Goal: Task Accomplishment & Management: Complete application form

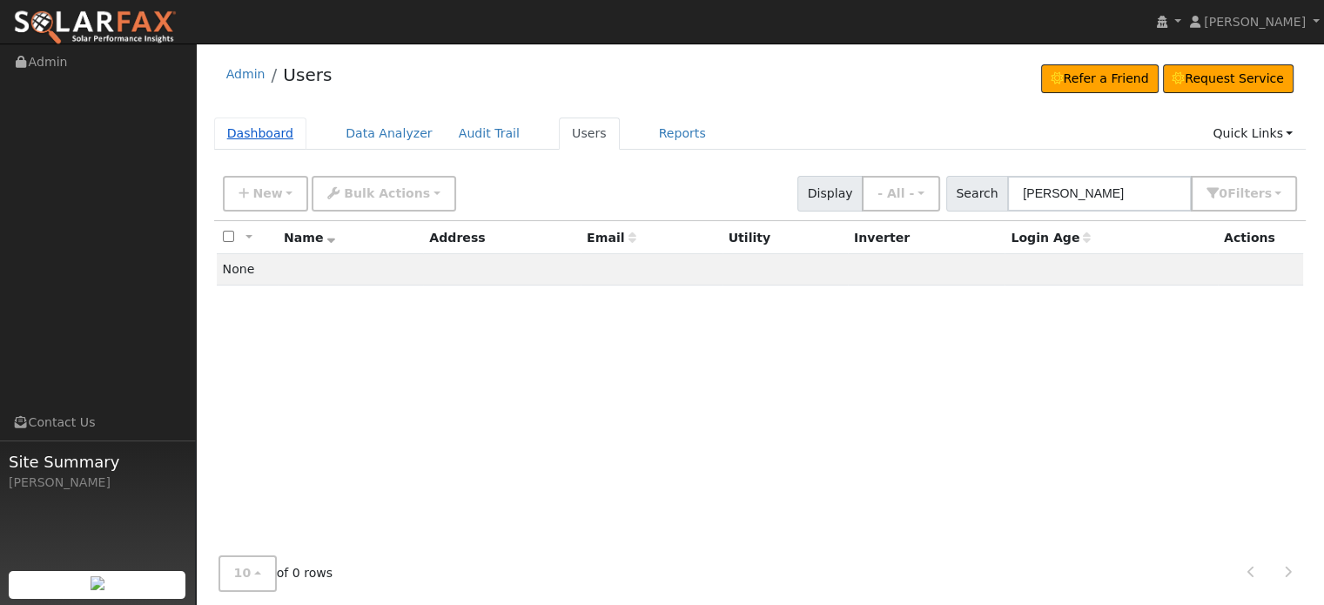
click at [232, 135] on link "Dashboard" at bounding box center [260, 133] width 93 height 32
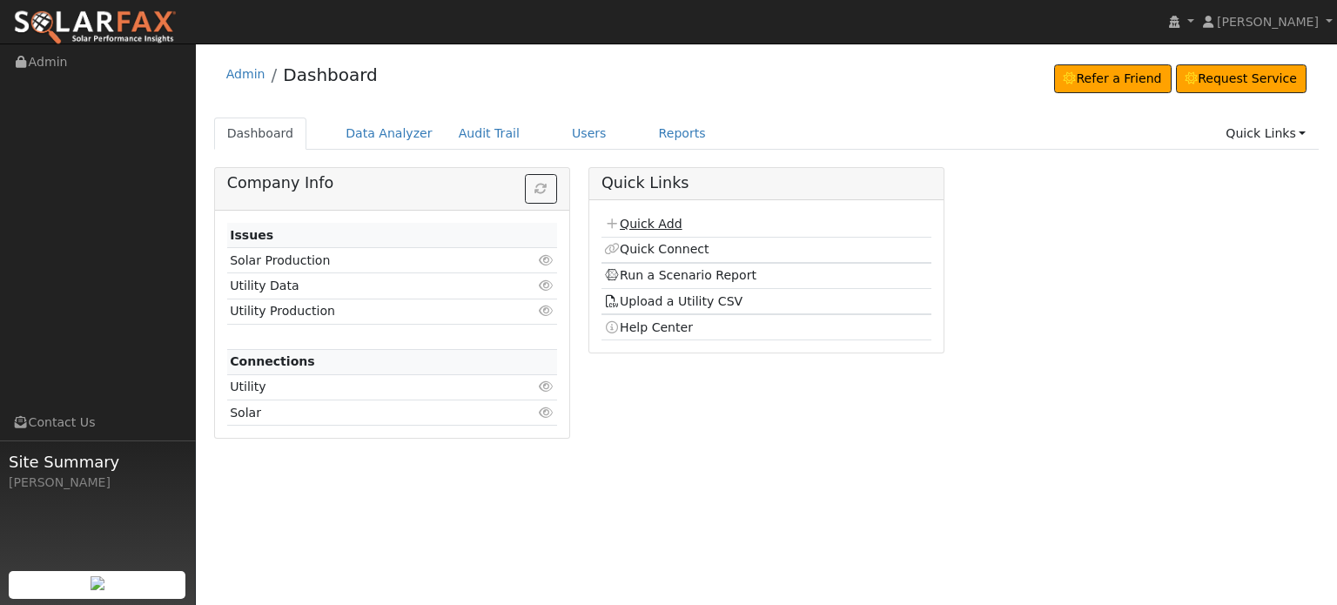
click at [653, 226] on link "Quick Add" at bounding box center [642, 224] width 77 height 14
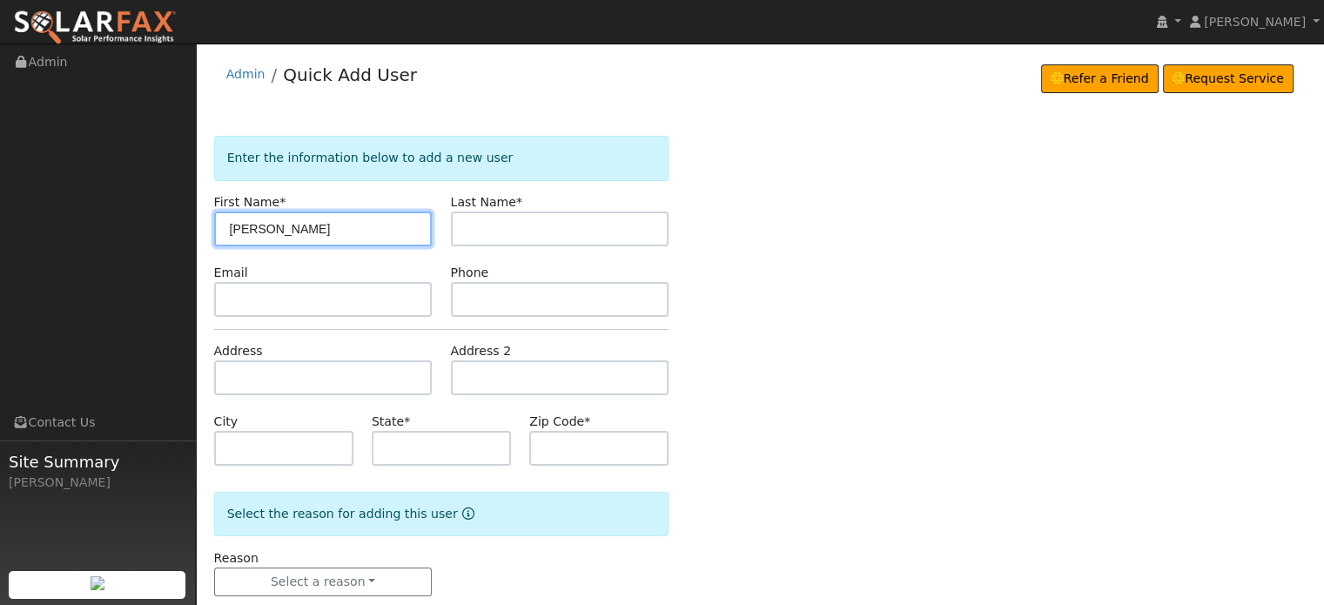
type input "[PERSON_NAME]"
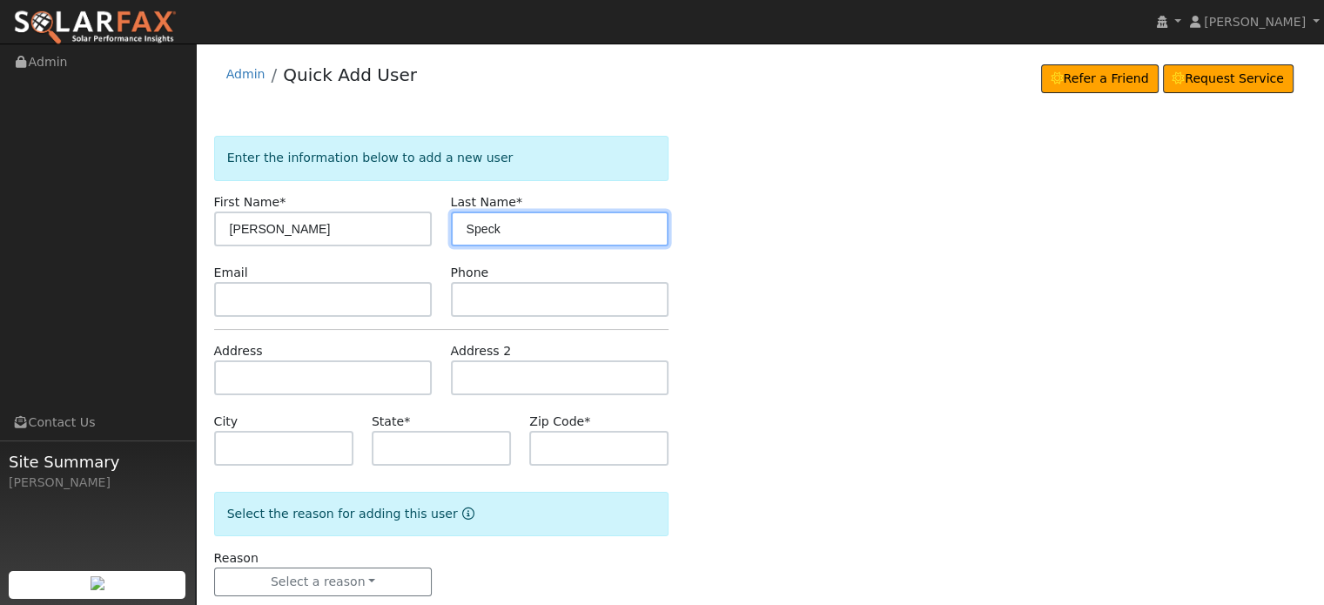
type input "Speck"
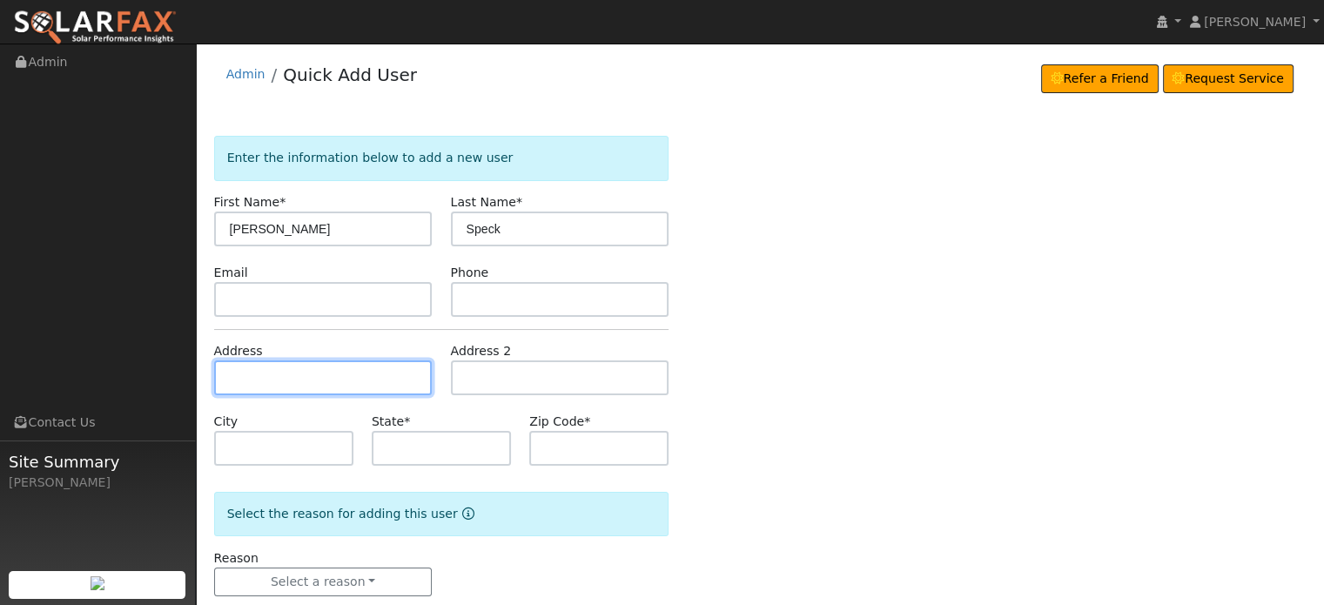
click at [226, 380] on input "text" at bounding box center [323, 377] width 218 height 35
click at [240, 377] on input "text" at bounding box center [323, 377] width 218 height 35
paste input "14523 Harmony Estates Rd"
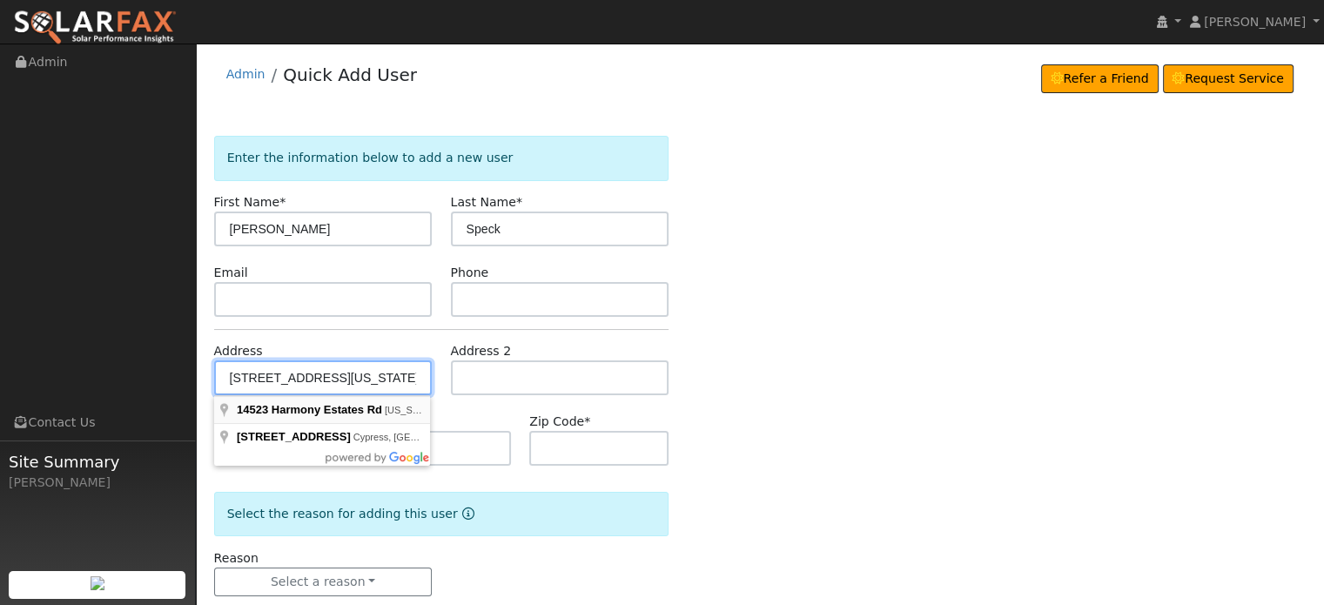
type input "14523 Harmony Estates Road"
type input "Nevada City"
type input "CA"
type input "95959"
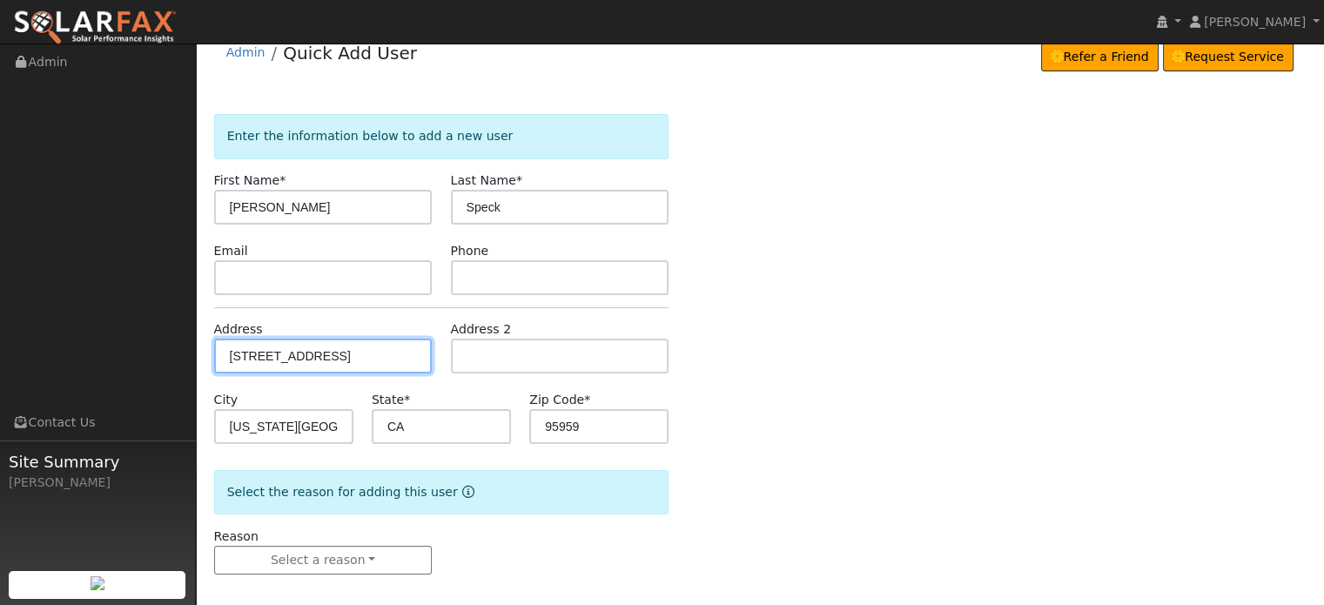
scroll to position [34, 0]
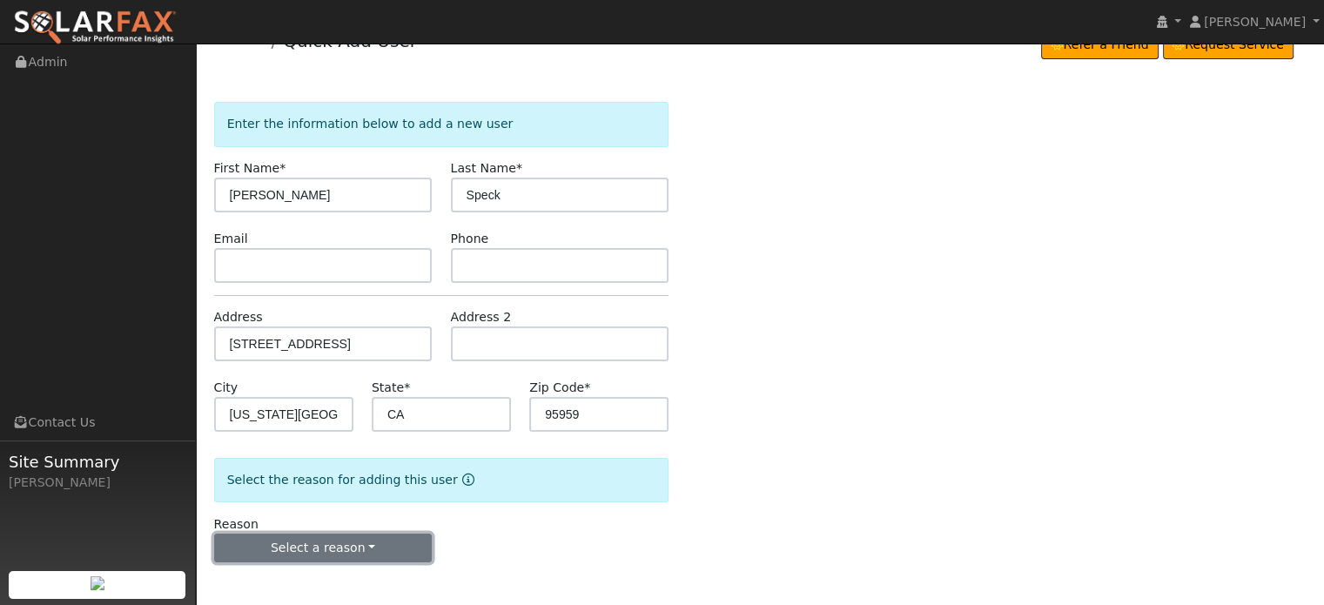
click at [321, 547] on button "Select a reason" at bounding box center [323, 549] width 218 height 30
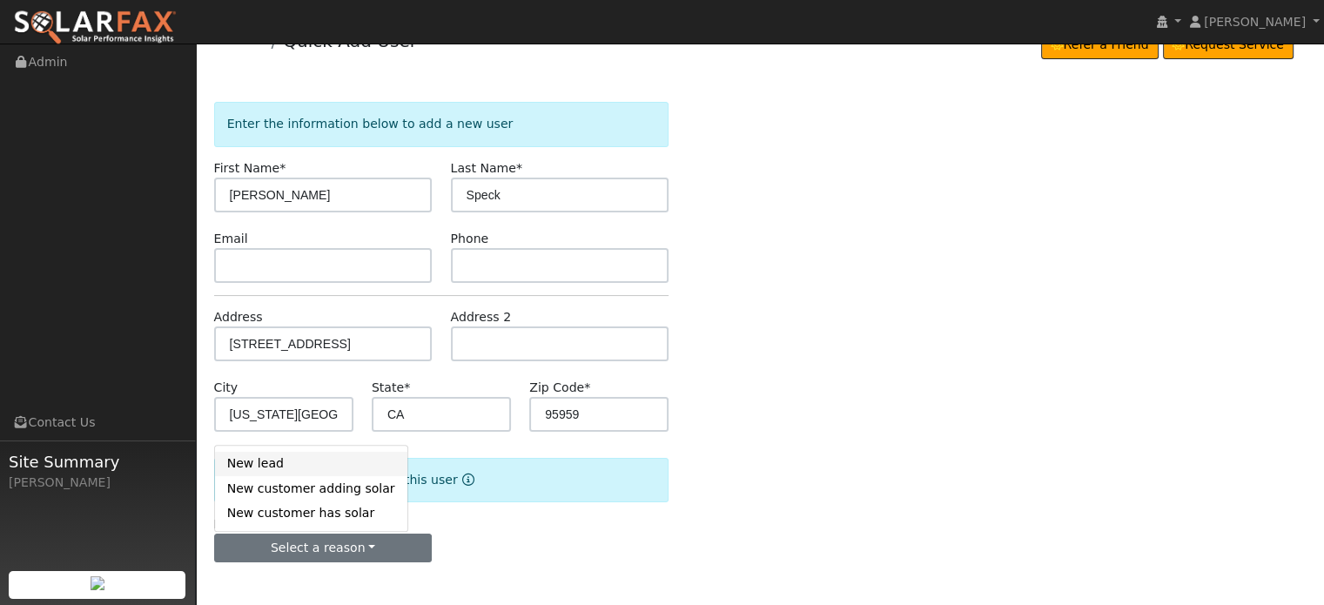
click at [256, 466] on link "New lead" at bounding box center [311, 464] width 192 height 24
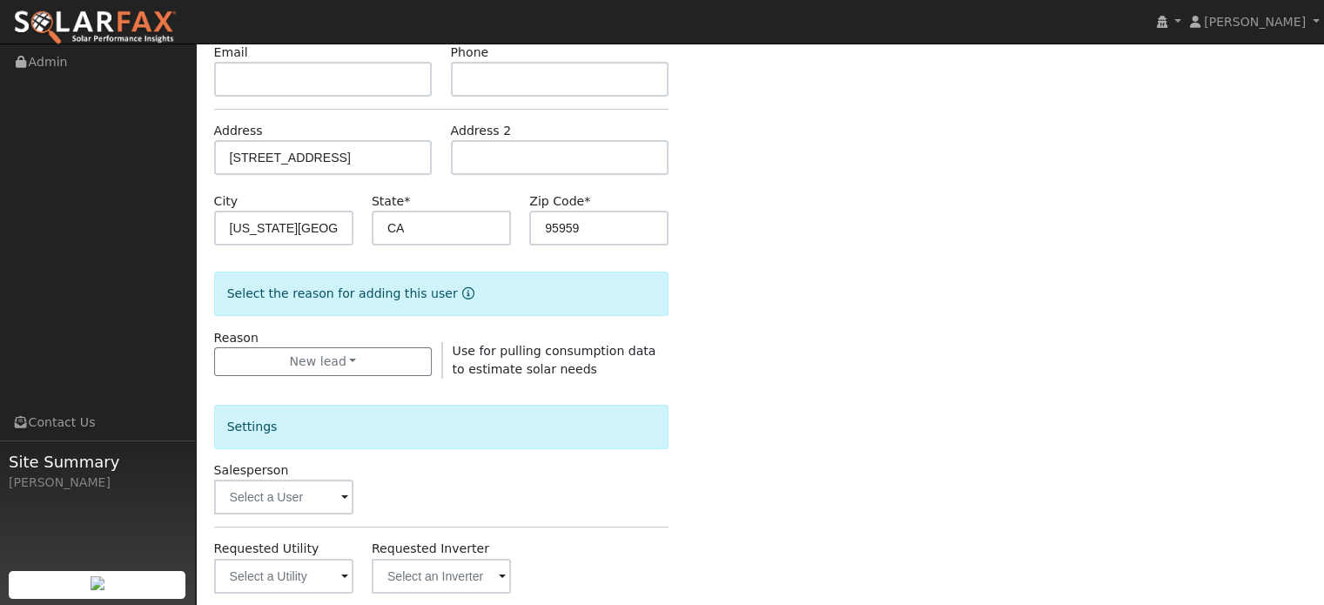
scroll to position [520, 0]
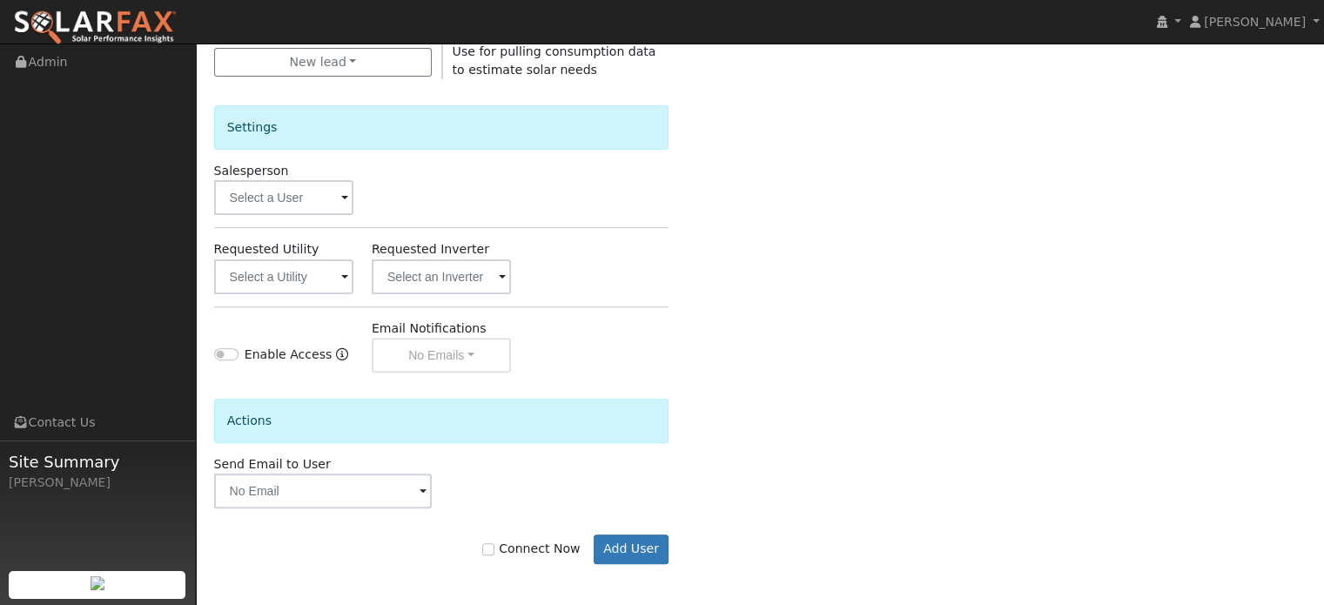
click at [494, 549] on div "Connect Now Add User" at bounding box center [441, 549] width 473 height 30
click at [494, 548] on input "Connect Now" at bounding box center [488, 549] width 12 height 12
checkbox input "true"
click at [637, 547] on button "Add User" at bounding box center [632, 549] width 76 height 30
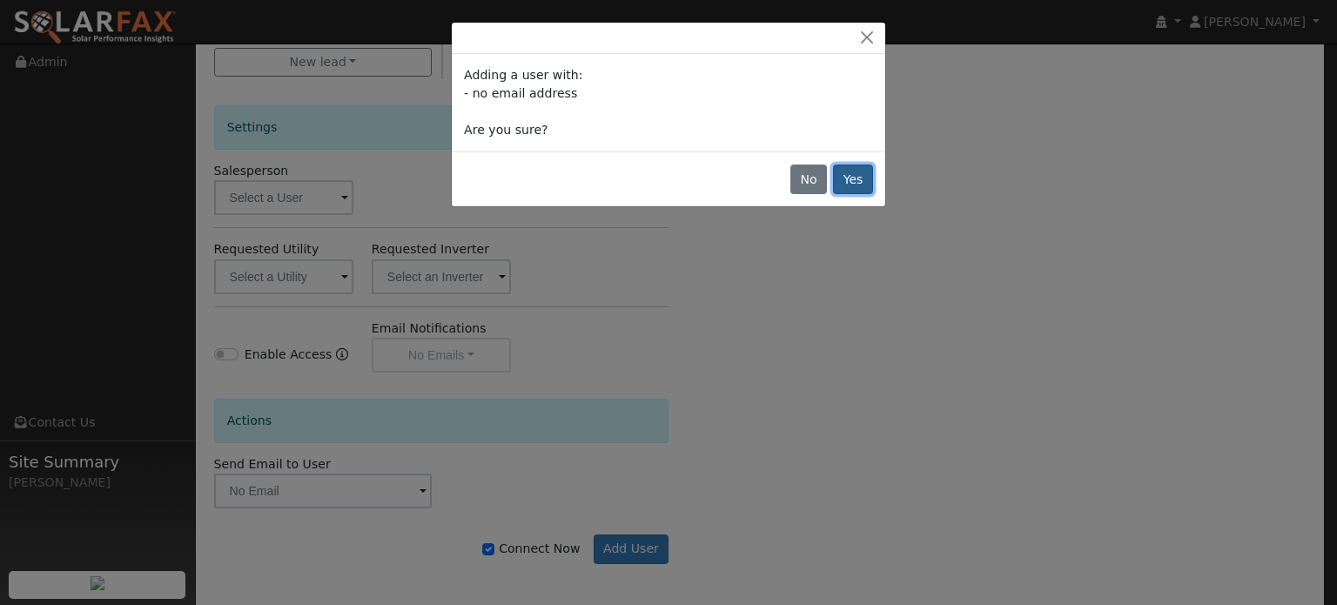
click at [860, 181] on button "Yes" at bounding box center [853, 179] width 40 height 30
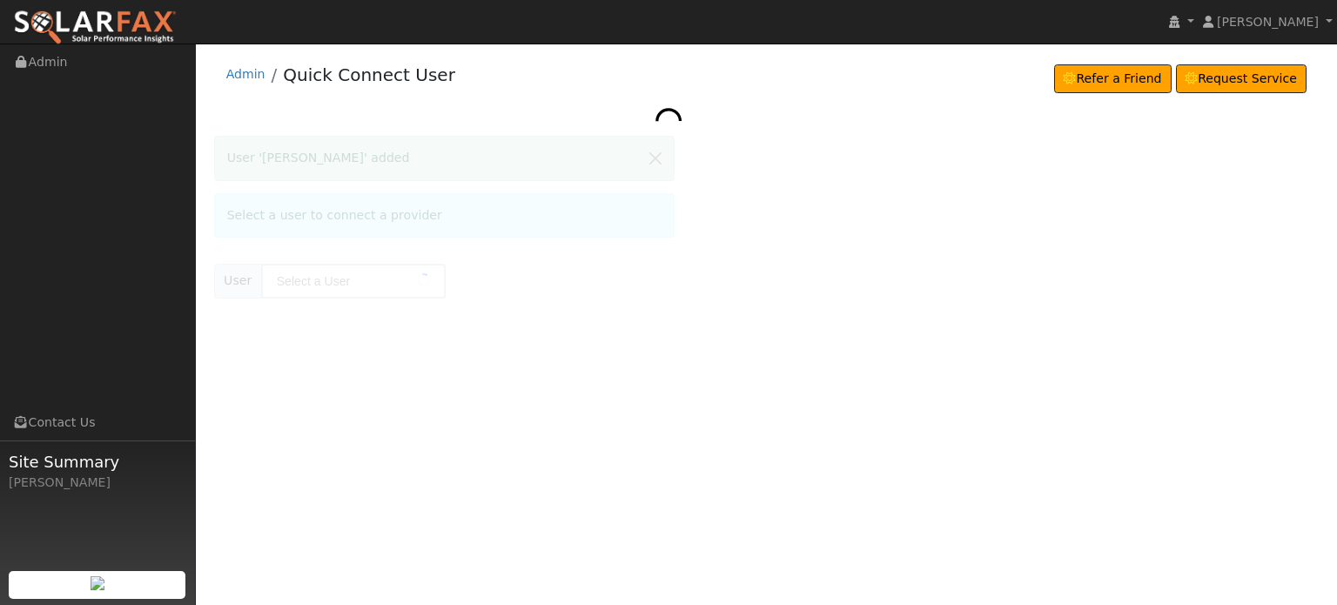
type input "Dan Speck"
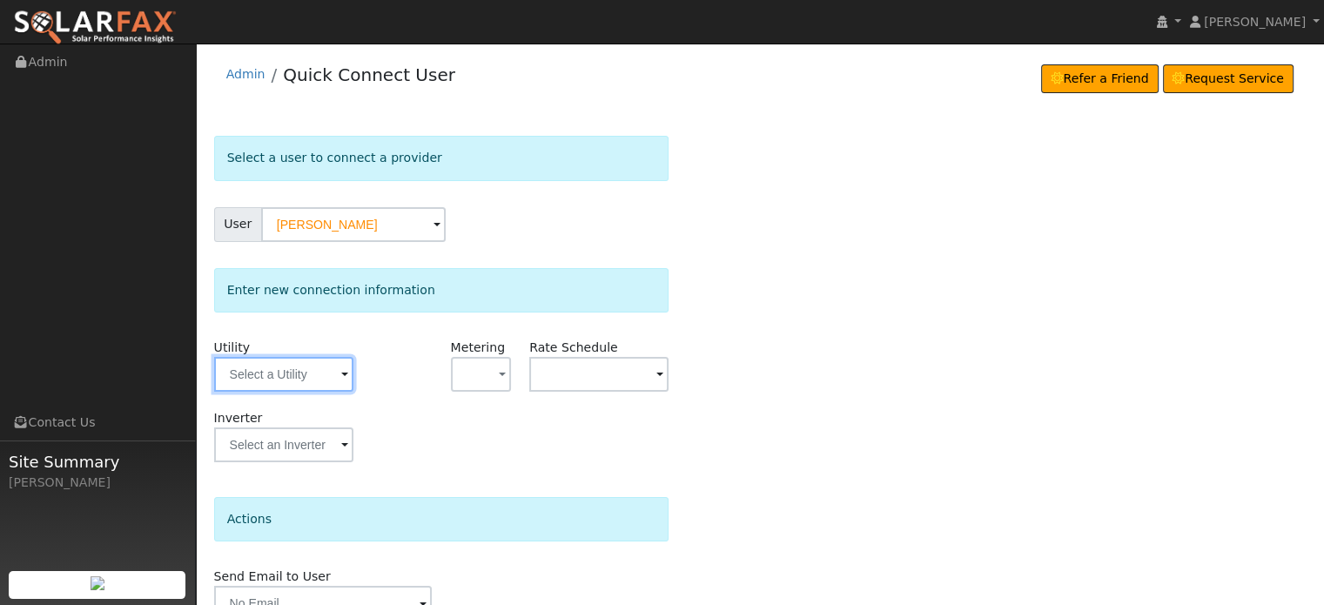
click at [285, 379] on input "text" at bounding box center [283, 374] width 139 height 35
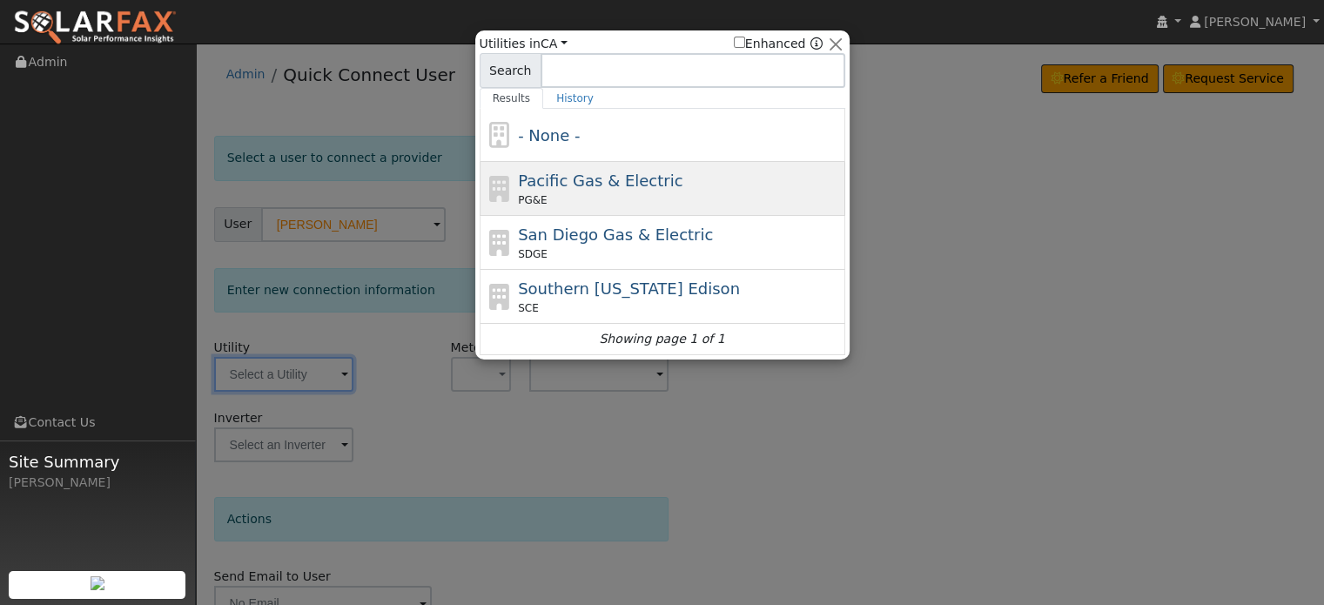
click at [557, 178] on span "Pacific Gas & Electric" at bounding box center [600, 180] width 164 height 18
type input "PG&E"
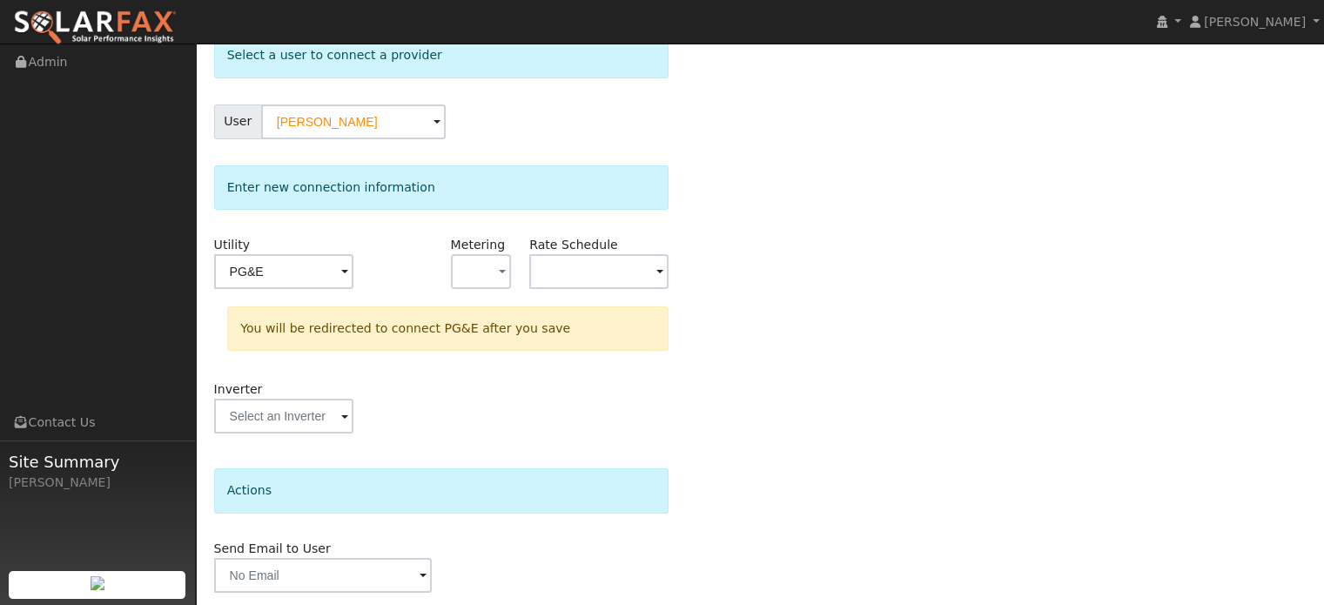
scroll to position [161, 0]
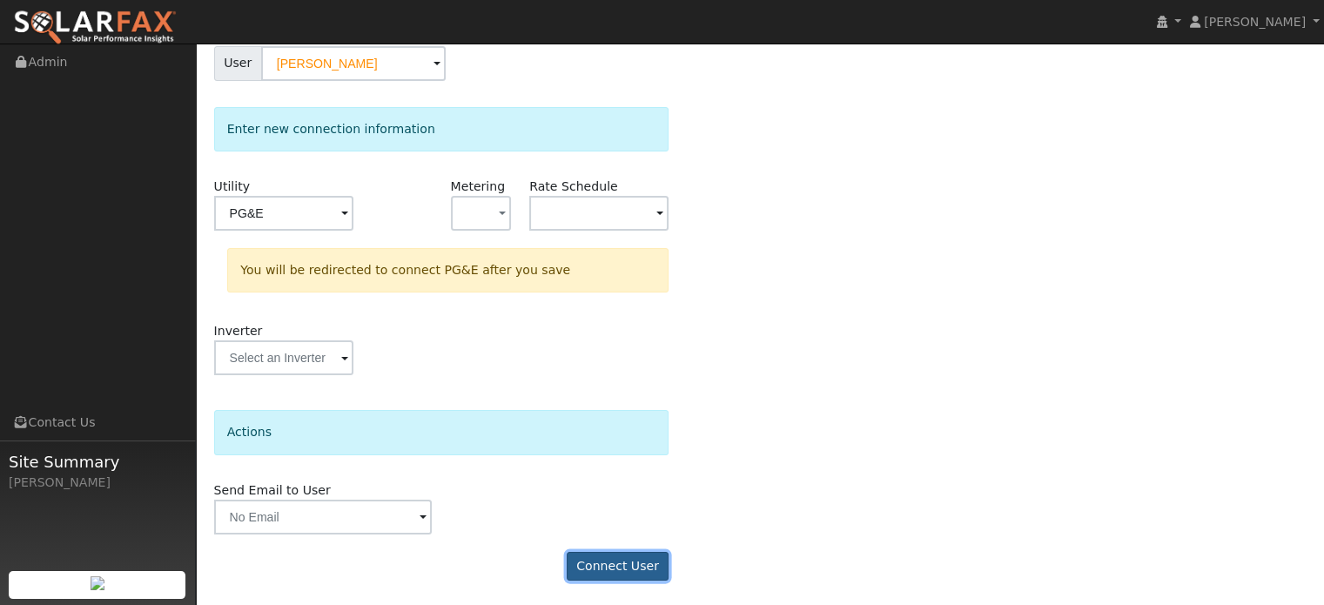
click at [598, 564] on button "Connect User" at bounding box center [618, 567] width 103 height 30
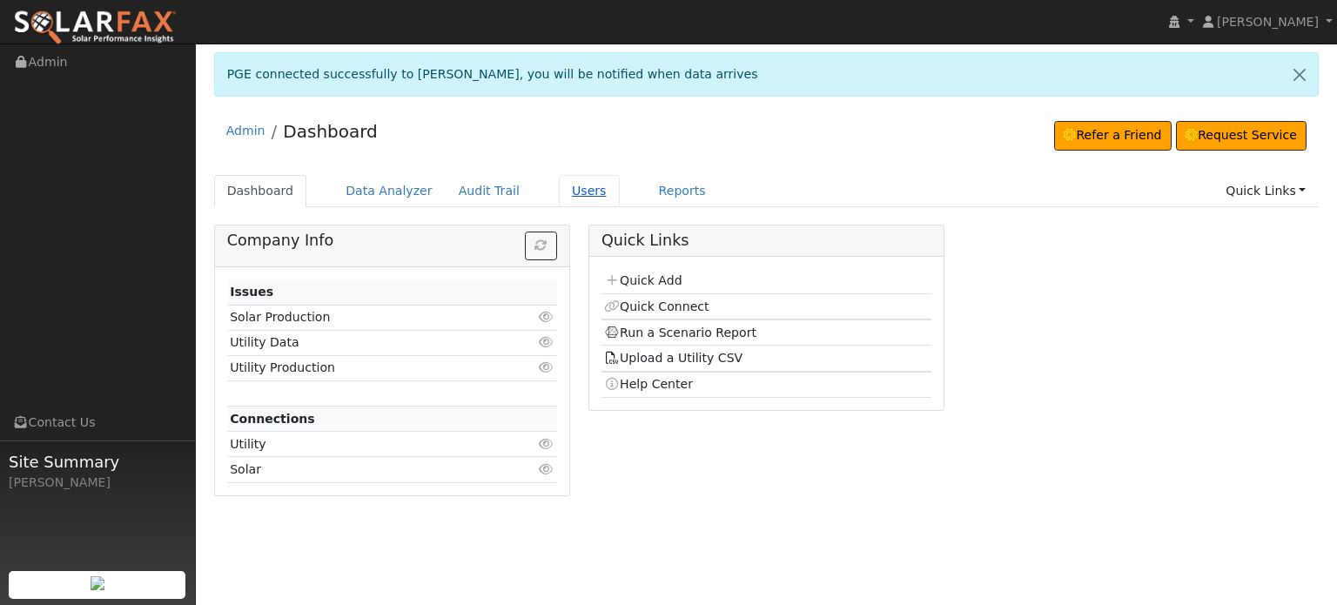
click at [559, 187] on link "Users" at bounding box center [589, 191] width 61 height 32
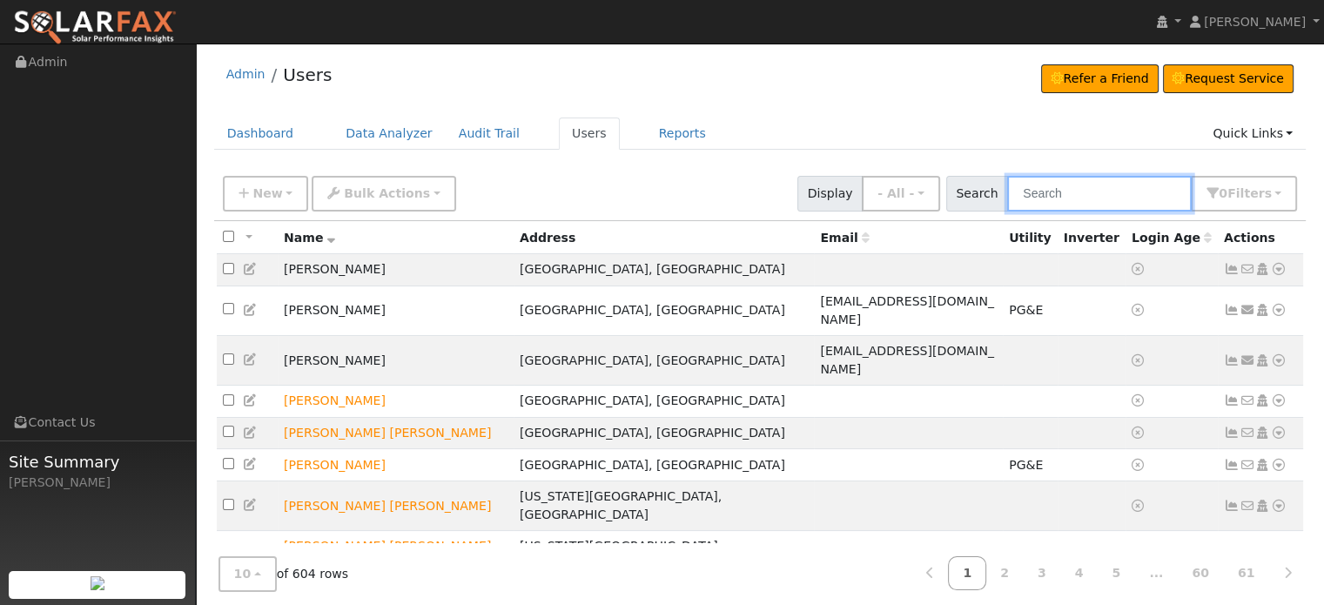
click at [1066, 196] on input "text" at bounding box center [1099, 194] width 185 height 36
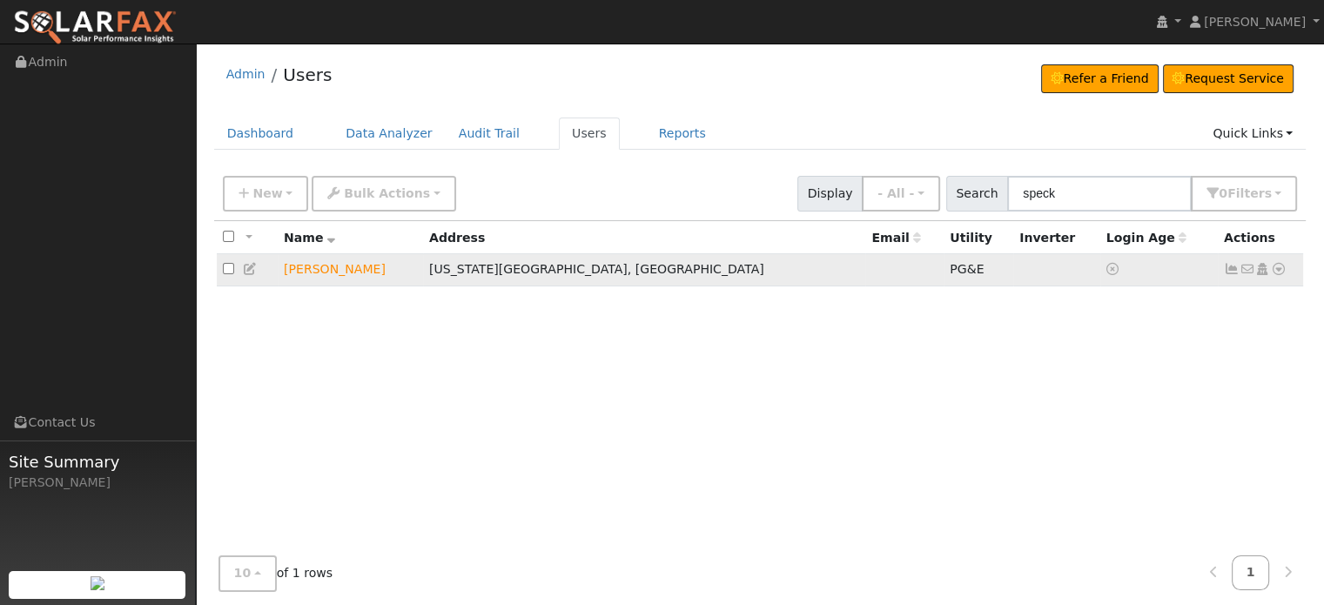
click at [1229, 272] on icon at bounding box center [1232, 269] width 16 height 12
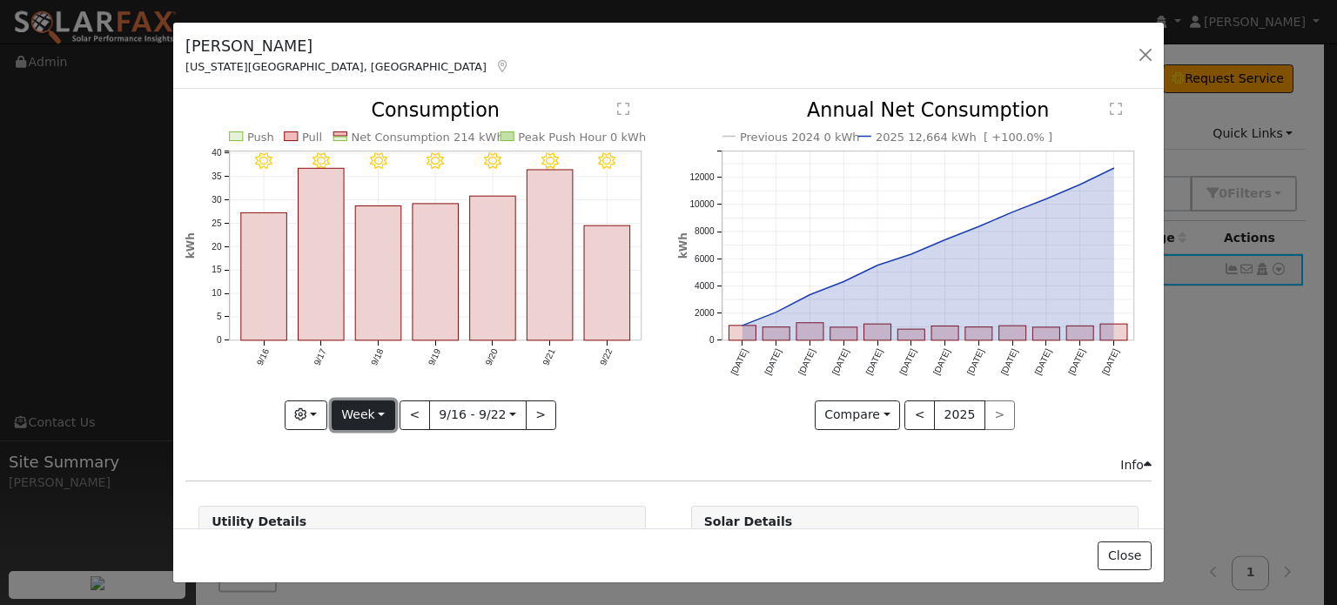
click at [383, 410] on button "Week" at bounding box center [364, 415] width 64 height 30
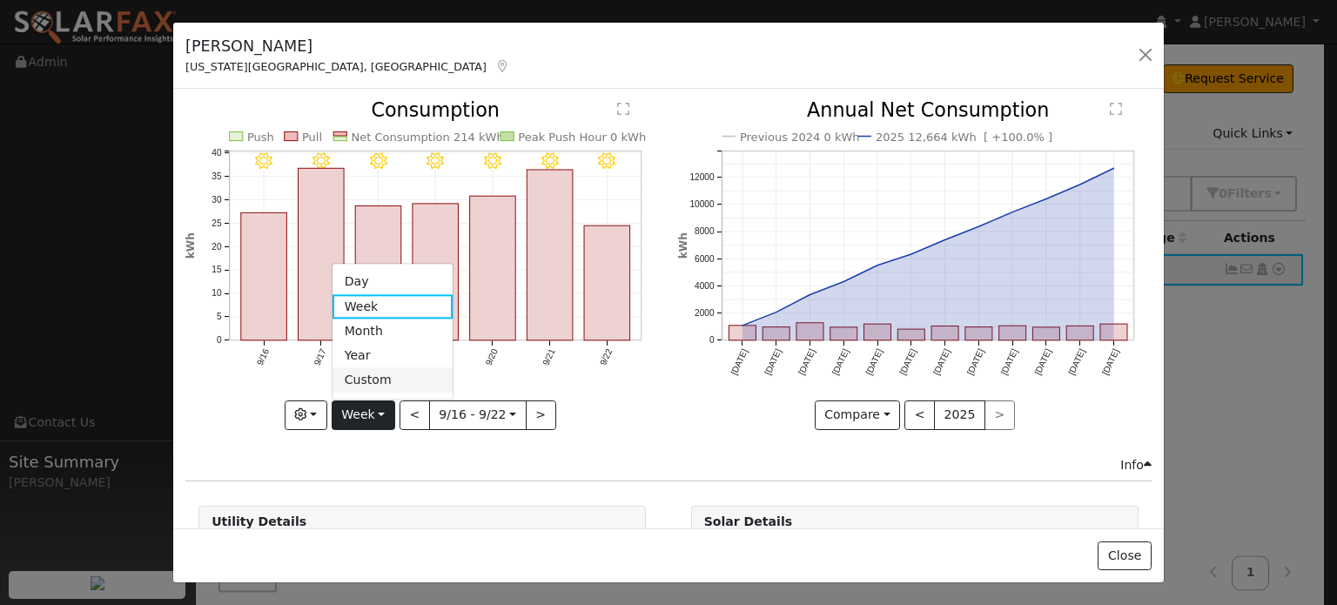
click at [379, 379] on link "Custom" at bounding box center [392, 380] width 121 height 24
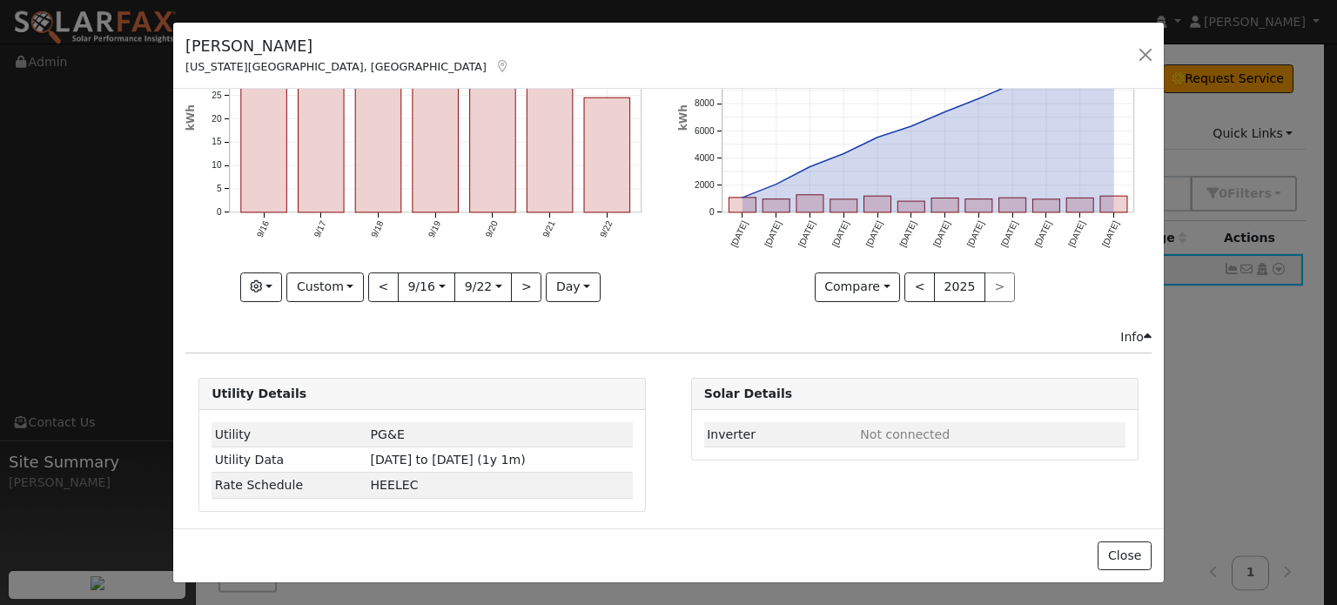
scroll to position [129, 0]
click at [344, 275] on button "Custom" at bounding box center [324, 287] width 77 height 30
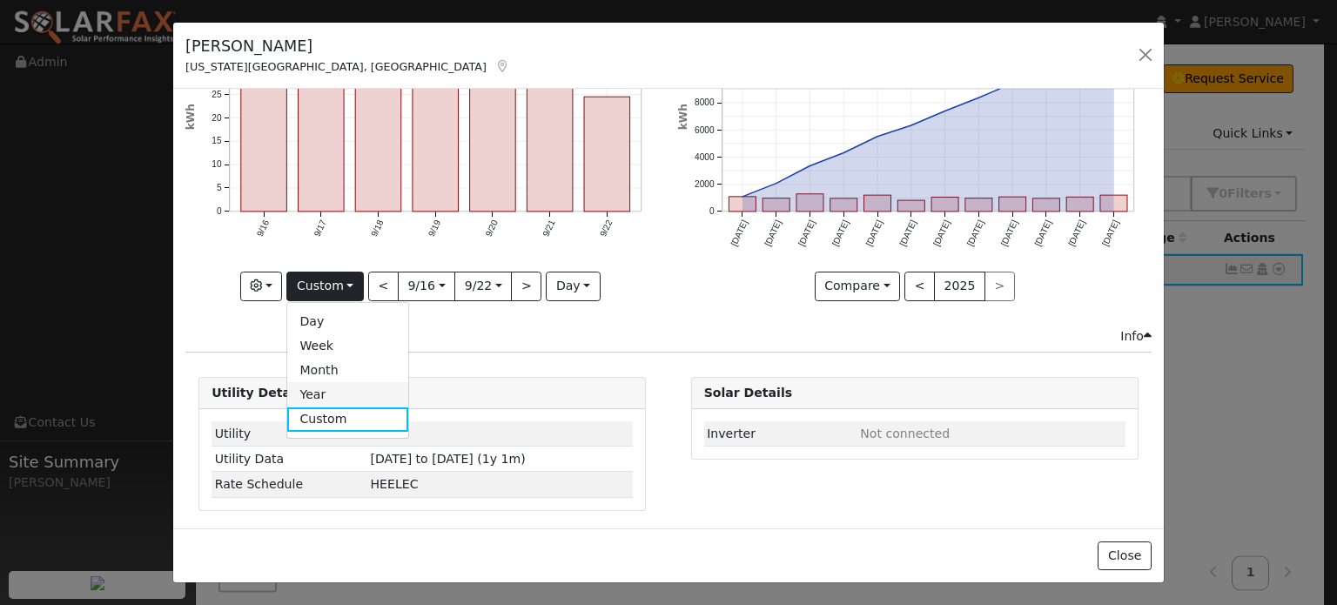
click at [327, 393] on link "Year" at bounding box center [347, 394] width 121 height 24
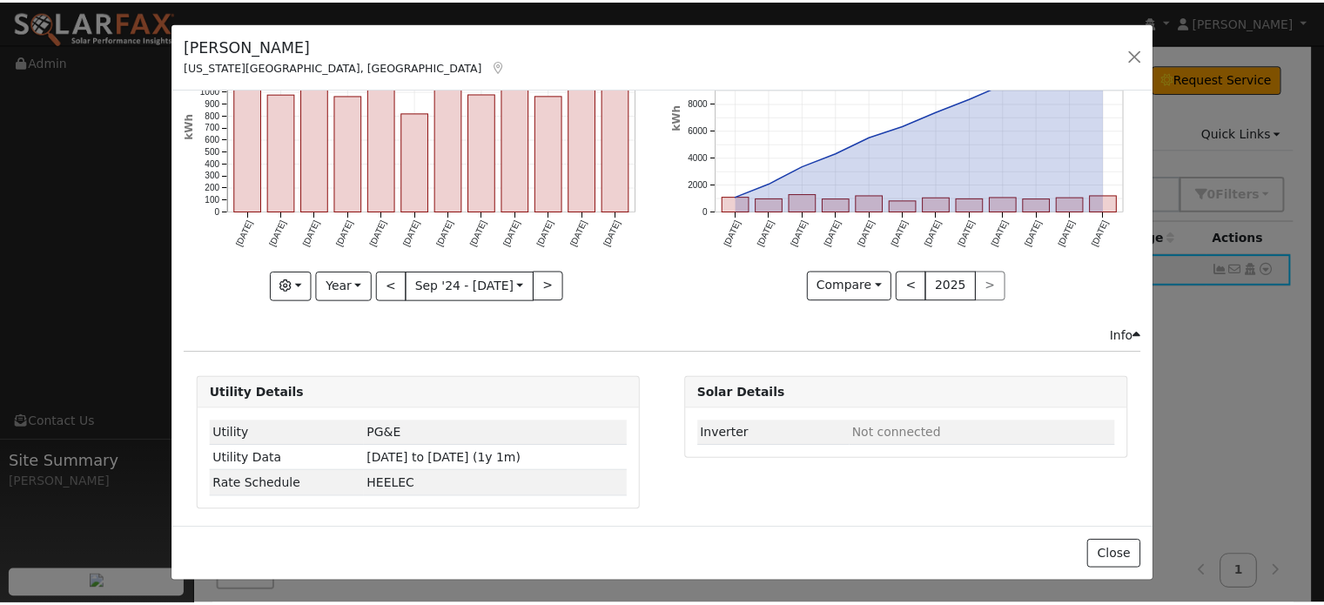
scroll to position [0, 0]
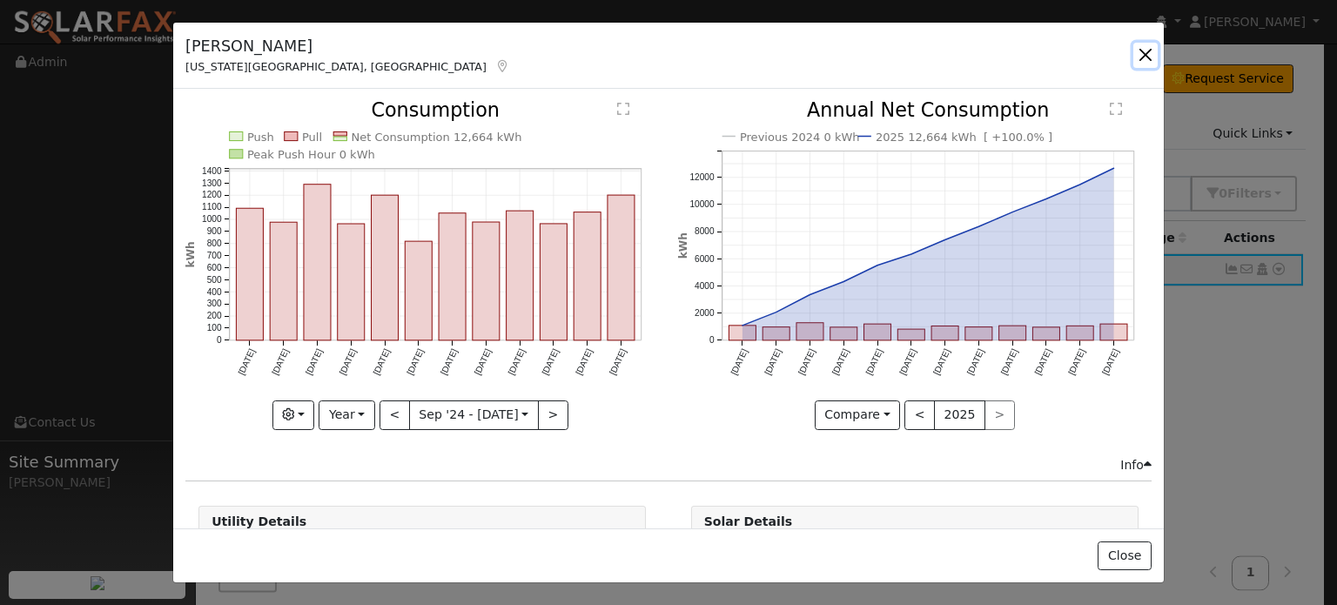
click at [1148, 55] on button "button" at bounding box center [1145, 55] width 24 height 24
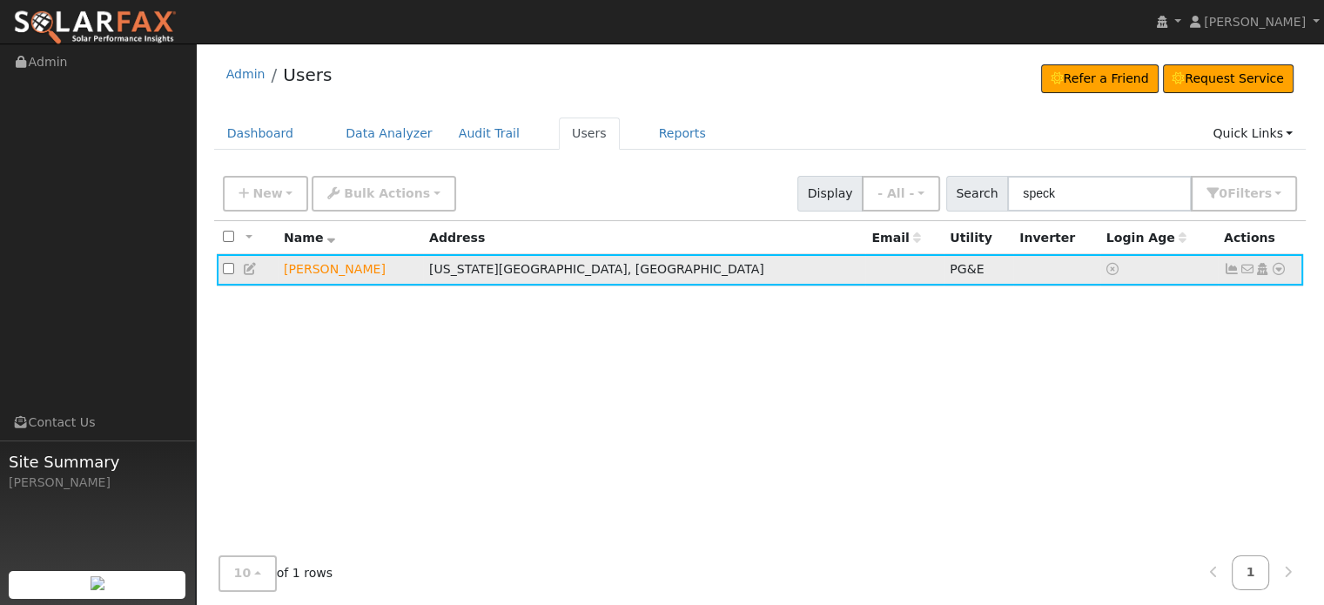
click at [1274, 266] on icon at bounding box center [1279, 269] width 16 height 12
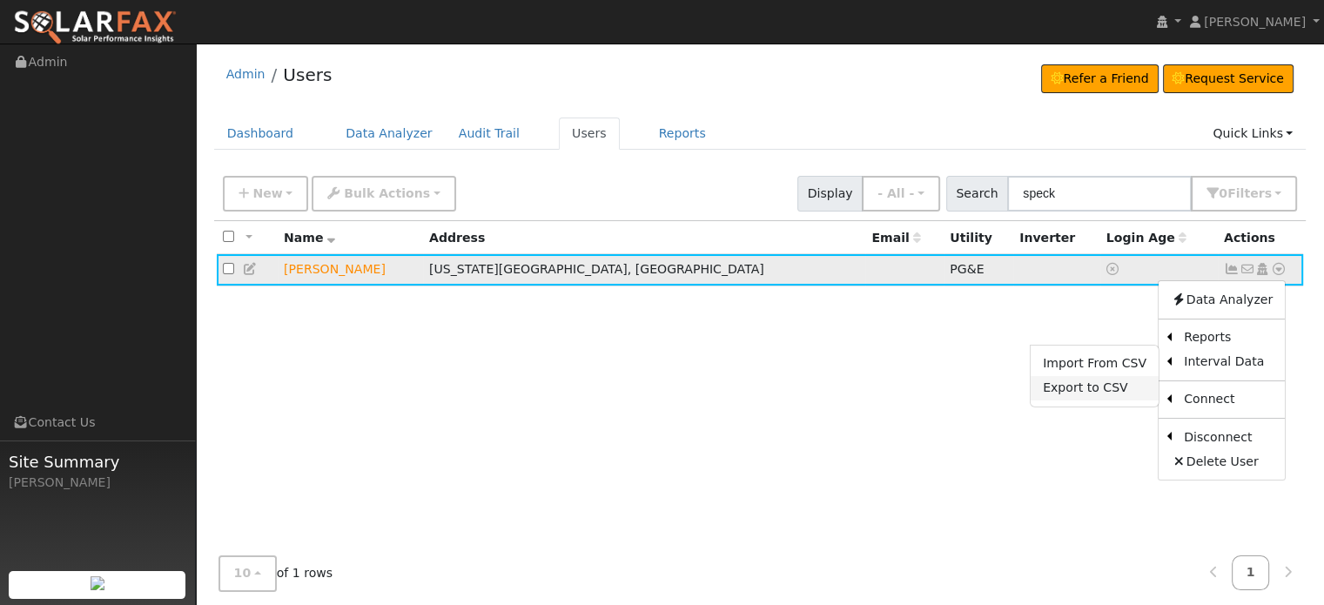
click at [1083, 393] on link "Export to CSV" at bounding box center [1094, 388] width 128 height 24
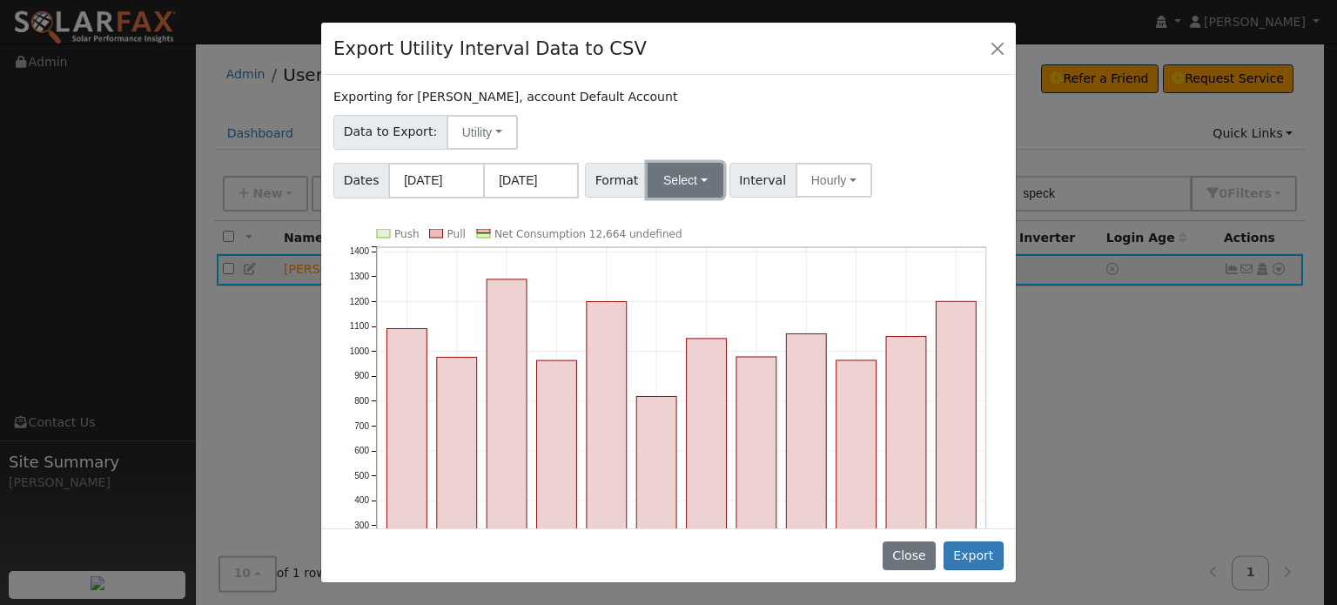
click at [688, 188] on button "Select" at bounding box center [686, 180] width 76 height 35
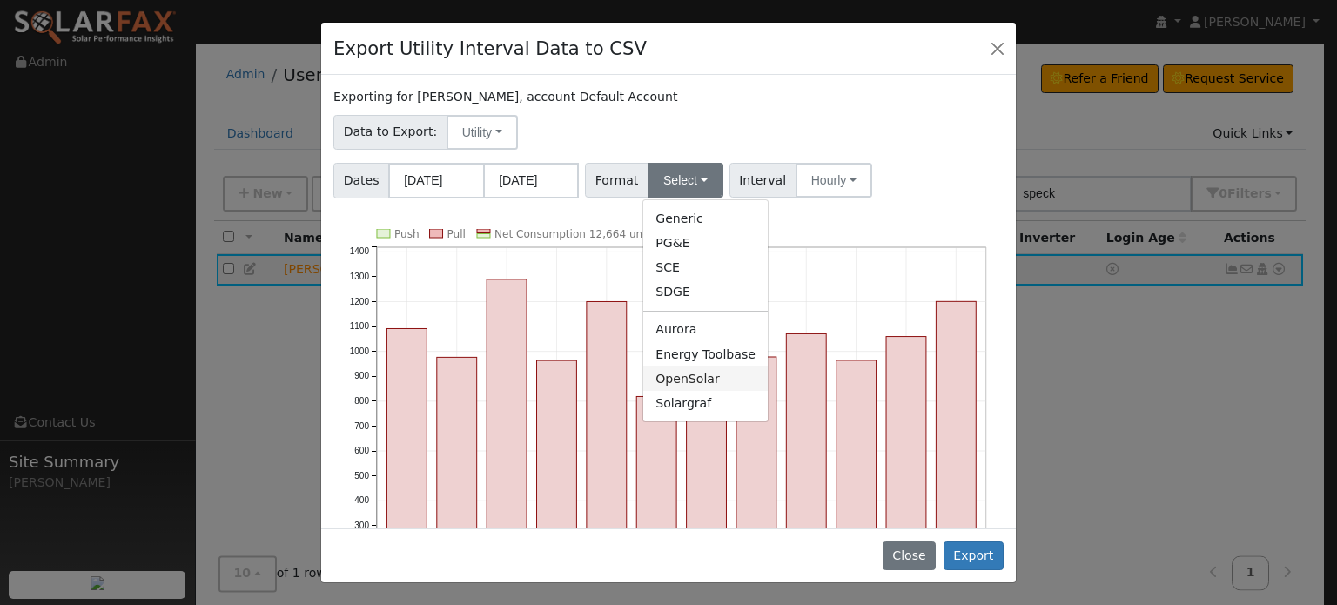
click at [675, 379] on link "OpenSolar" at bounding box center [705, 378] width 124 height 24
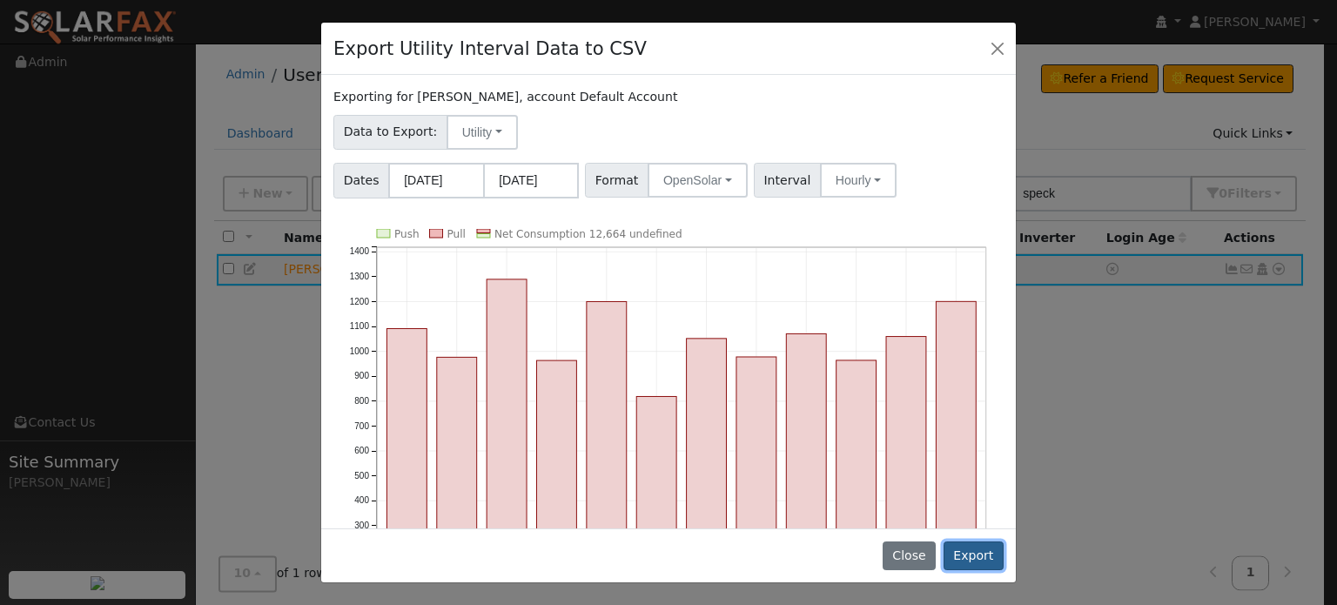
click at [974, 556] on button "Export" at bounding box center [973, 556] width 60 height 30
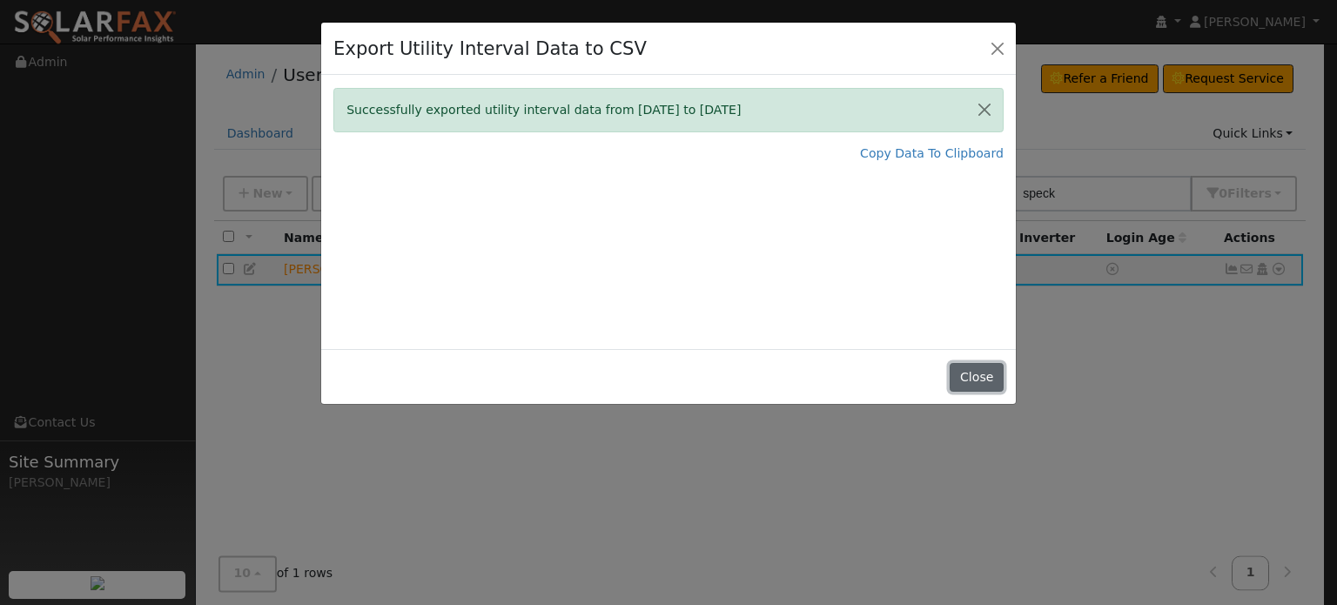
click at [969, 372] on button "Close" at bounding box center [976, 378] width 53 height 30
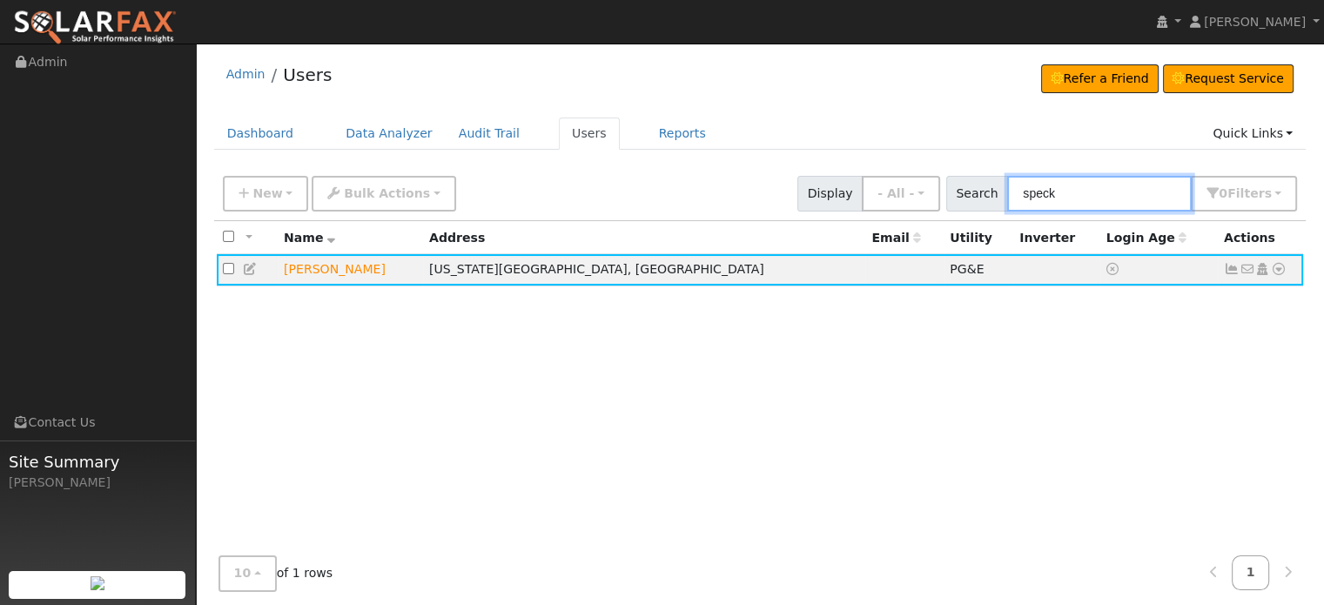
drag, startPoint x: 1145, startPoint y: 187, endPoint x: 638, endPoint y: 224, distance: 508.7
click at [638, 224] on div "New Add User Quick Add Quick Connect Quick Convert Lead Bulk Actions Send Email…" at bounding box center [760, 406] width 1092 height 479
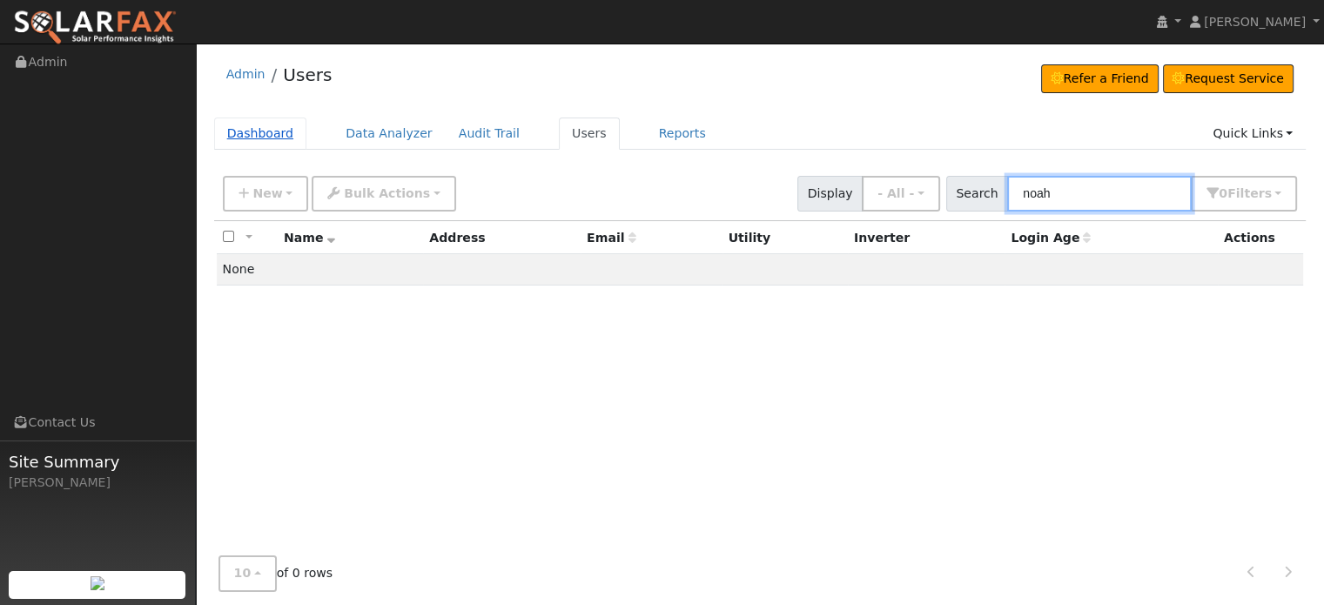
type input "noah"
click at [240, 124] on link "Dashboard" at bounding box center [260, 133] width 93 height 32
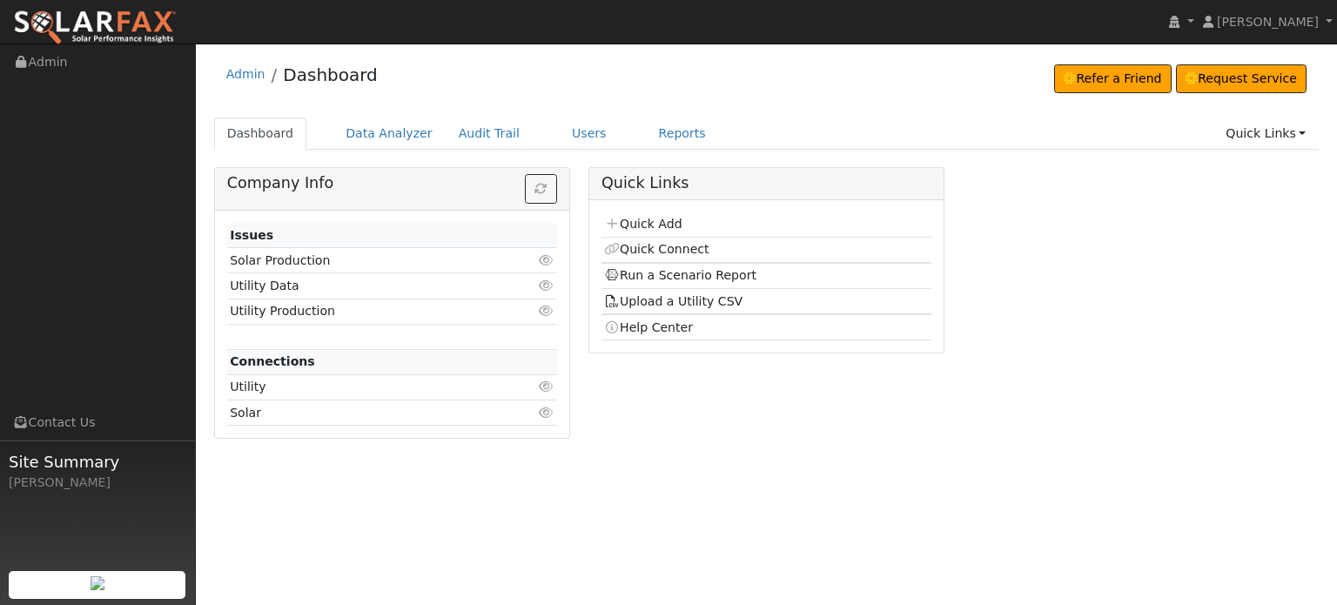
click at [647, 232] on td "Quick Add" at bounding box center [766, 224] width 330 height 25
click at [648, 222] on link "Quick Add" at bounding box center [642, 224] width 77 height 14
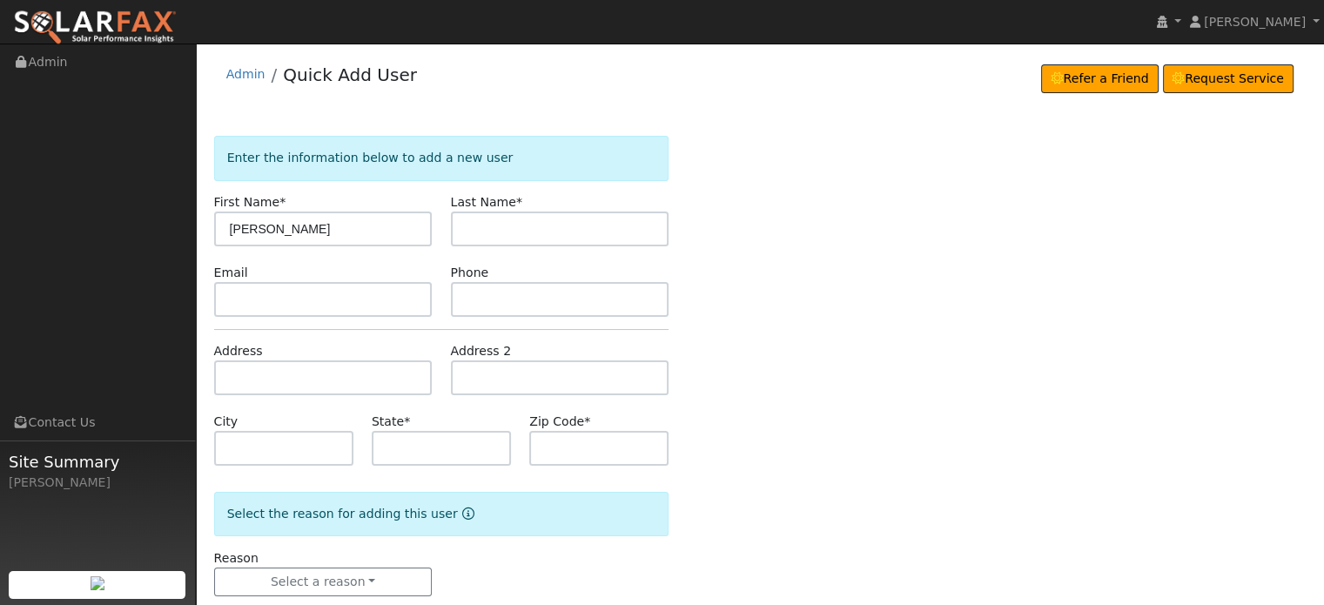
type input "Noah"
click at [463, 221] on input "text" at bounding box center [560, 228] width 218 height 35
type input "Lane"
click at [218, 386] on input "text" at bounding box center [323, 377] width 218 height 35
click at [225, 372] on input "text" at bounding box center [323, 377] width 218 height 35
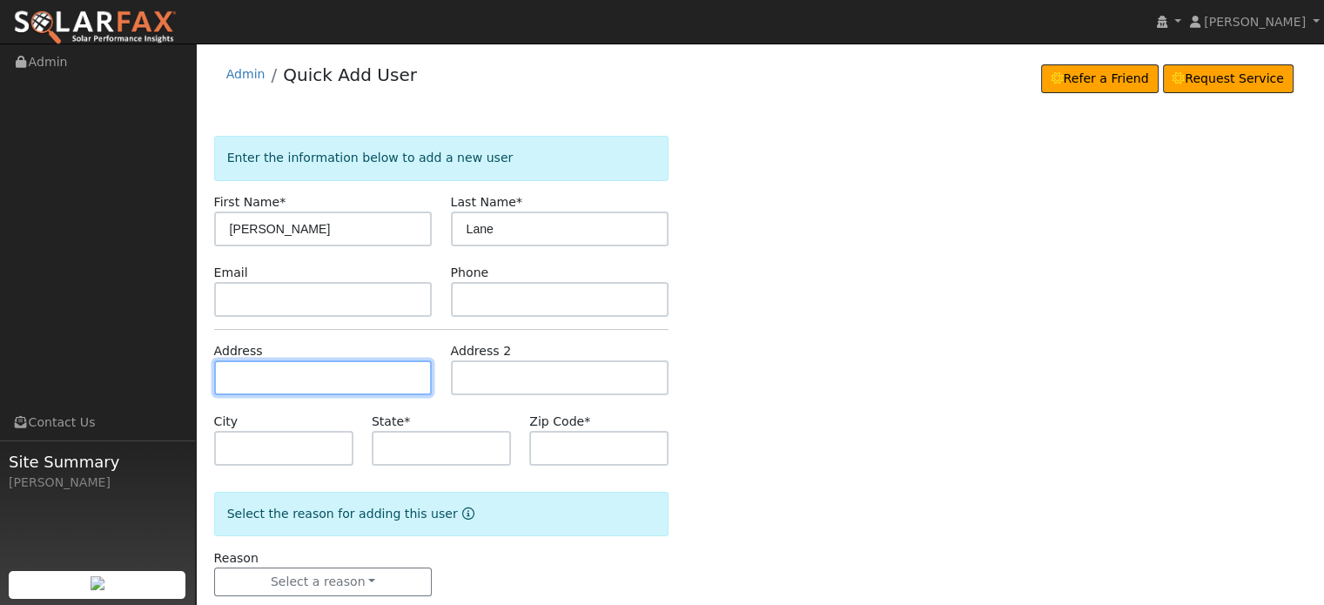
paste input "11992 Crystal Wells Road"
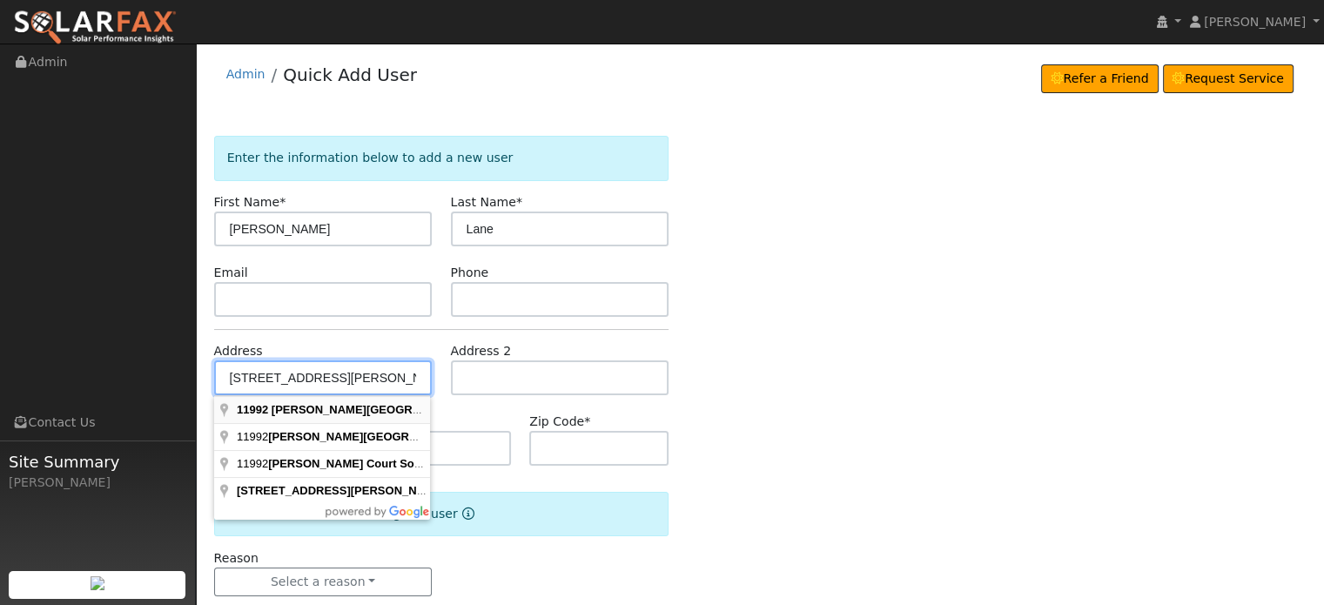
type input "11992 Crystal Wells Road"
type input "Nevada City"
type input "CA"
type input "95959"
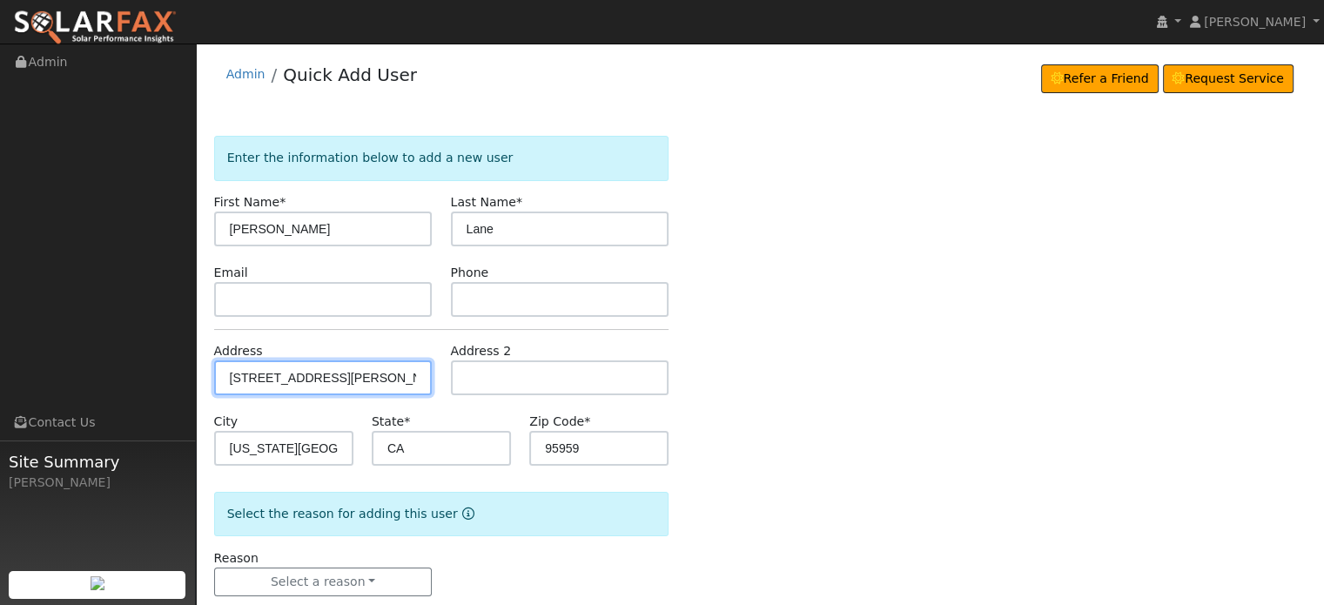
scroll to position [34, 0]
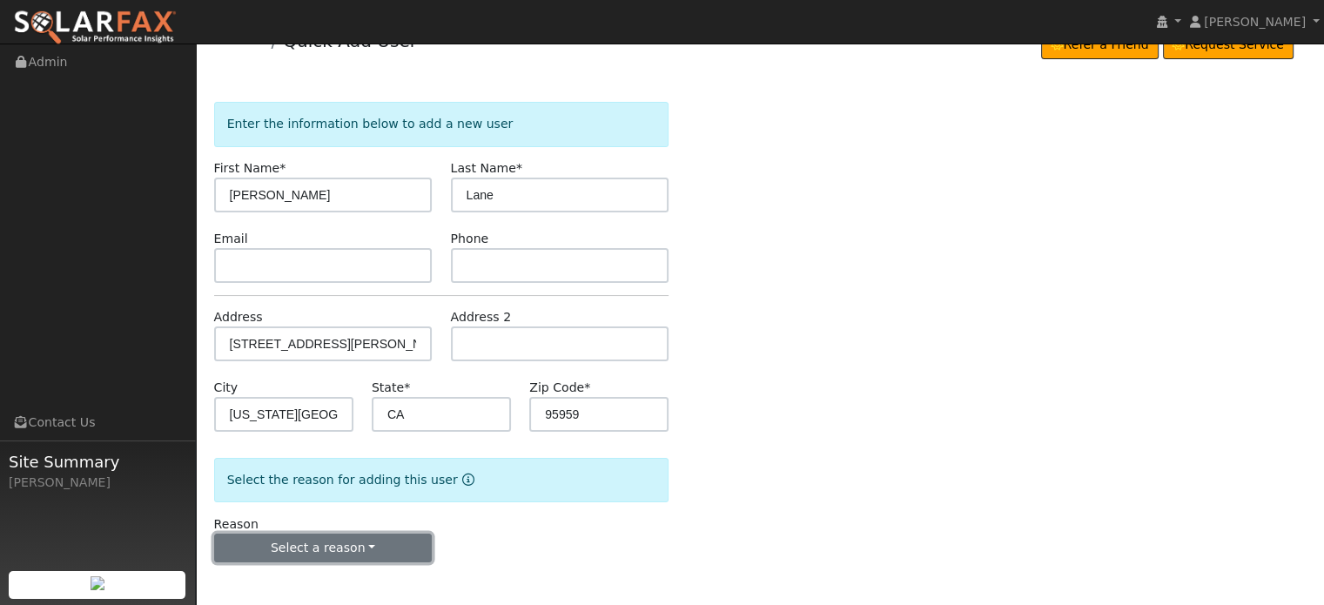
click at [334, 547] on button "Select a reason" at bounding box center [323, 549] width 218 height 30
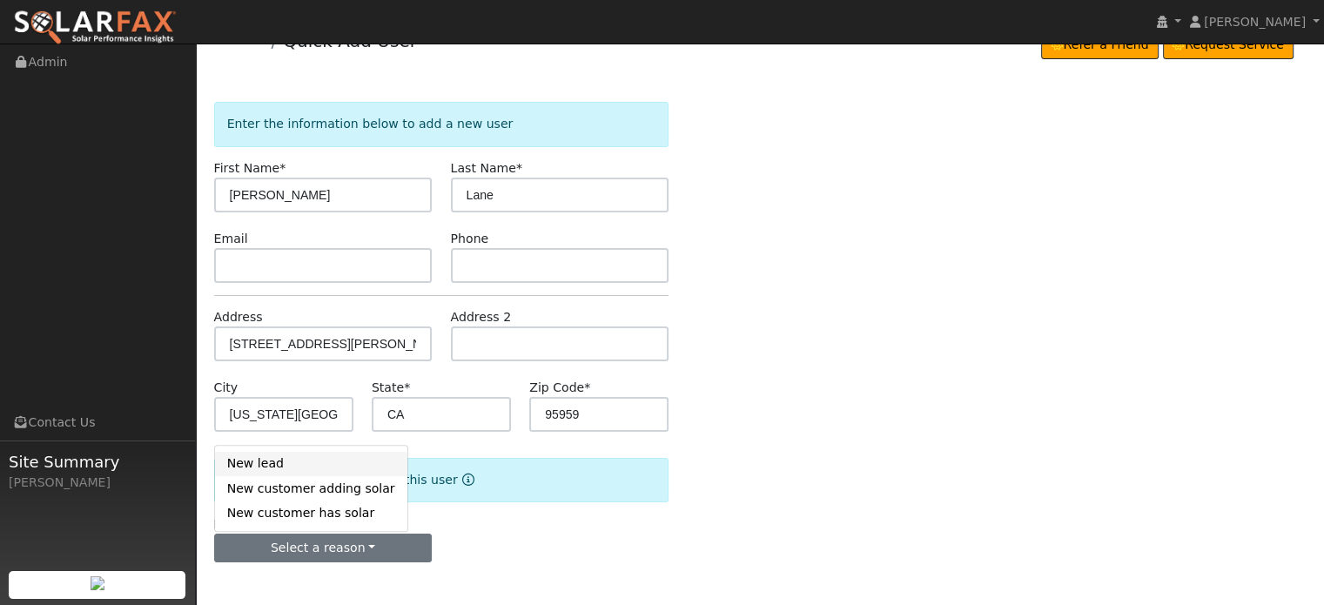
click at [250, 464] on link "New lead" at bounding box center [311, 464] width 192 height 24
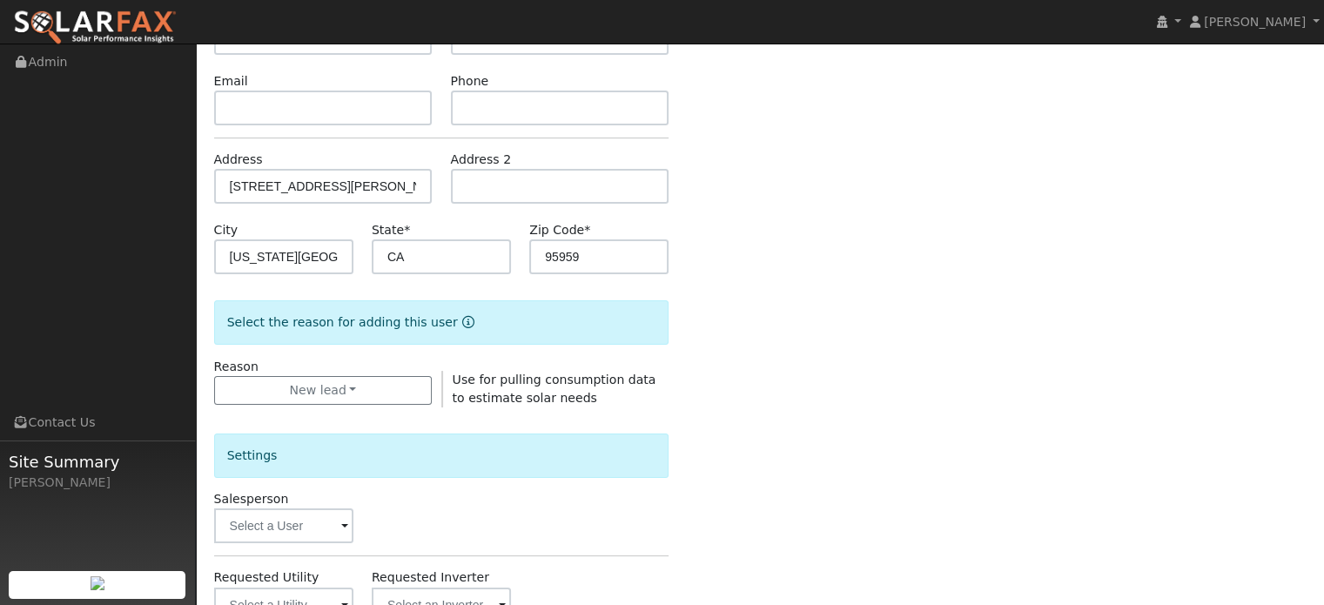
scroll to position [469, 0]
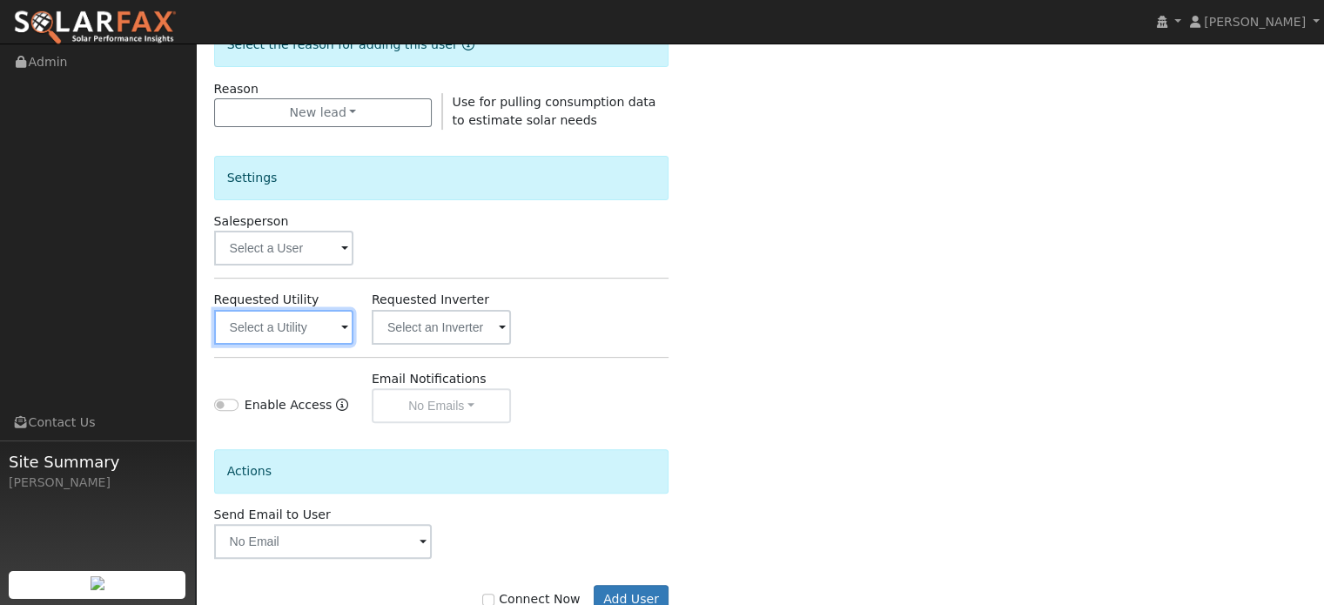
click at [294, 319] on input "text" at bounding box center [283, 327] width 139 height 35
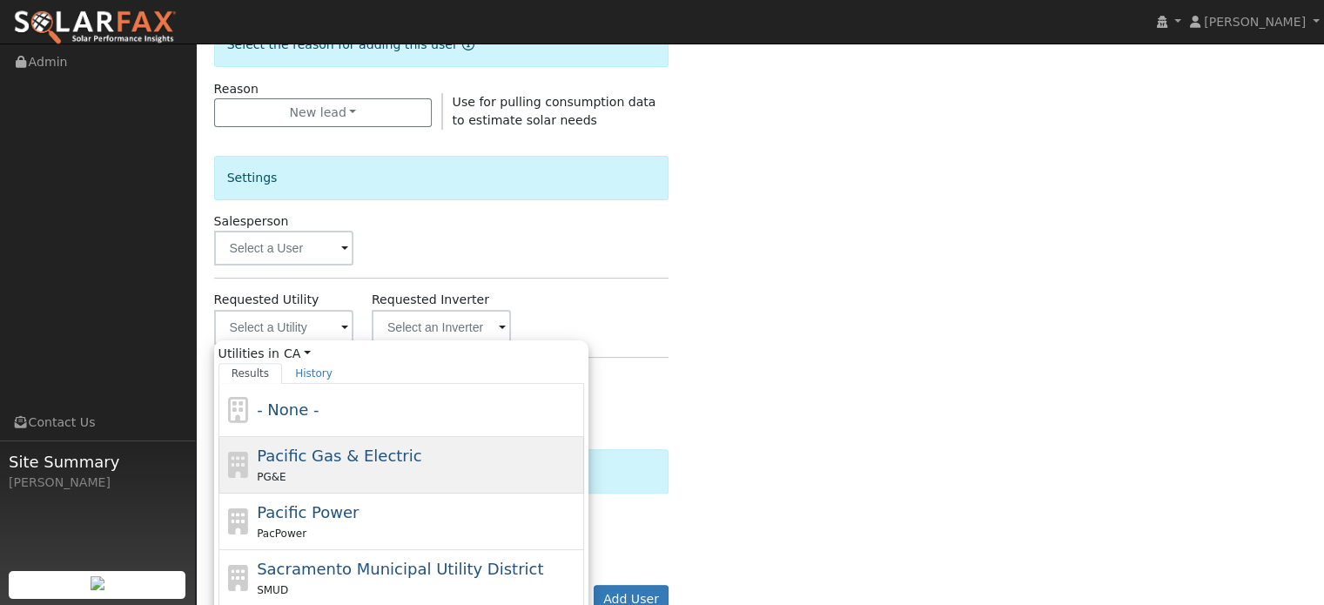
click at [302, 467] on div "PG&E" at bounding box center [418, 476] width 323 height 18
type input "Pacific Gas & Electric"
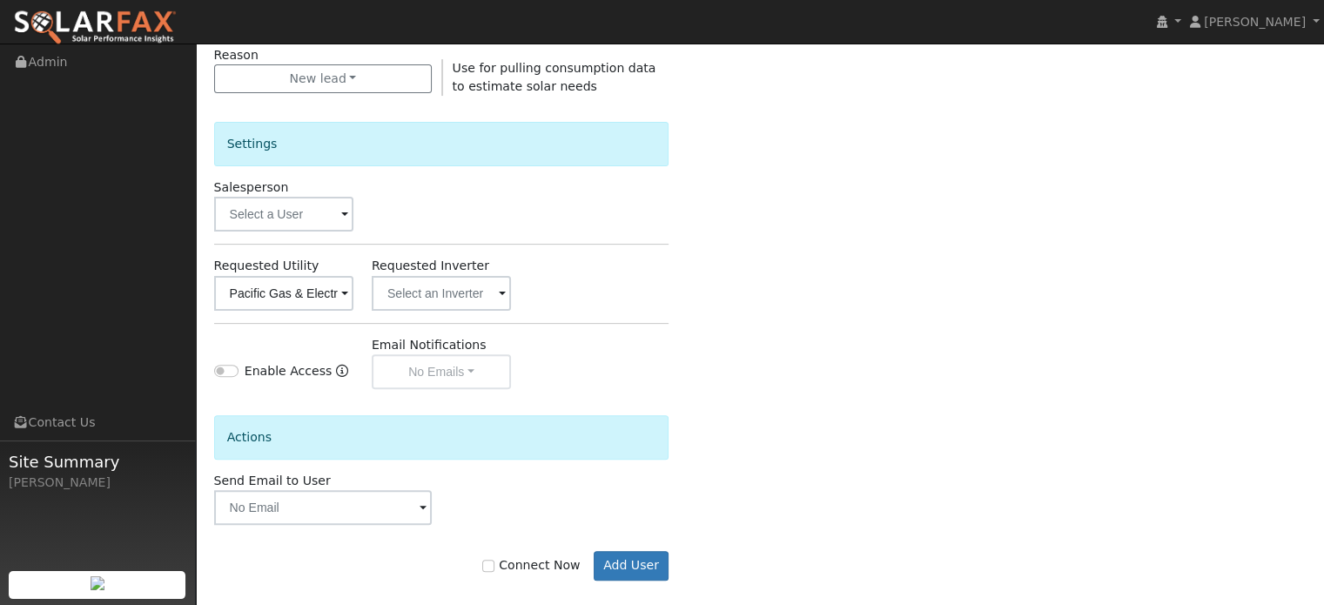
scroll to position [520, 0]
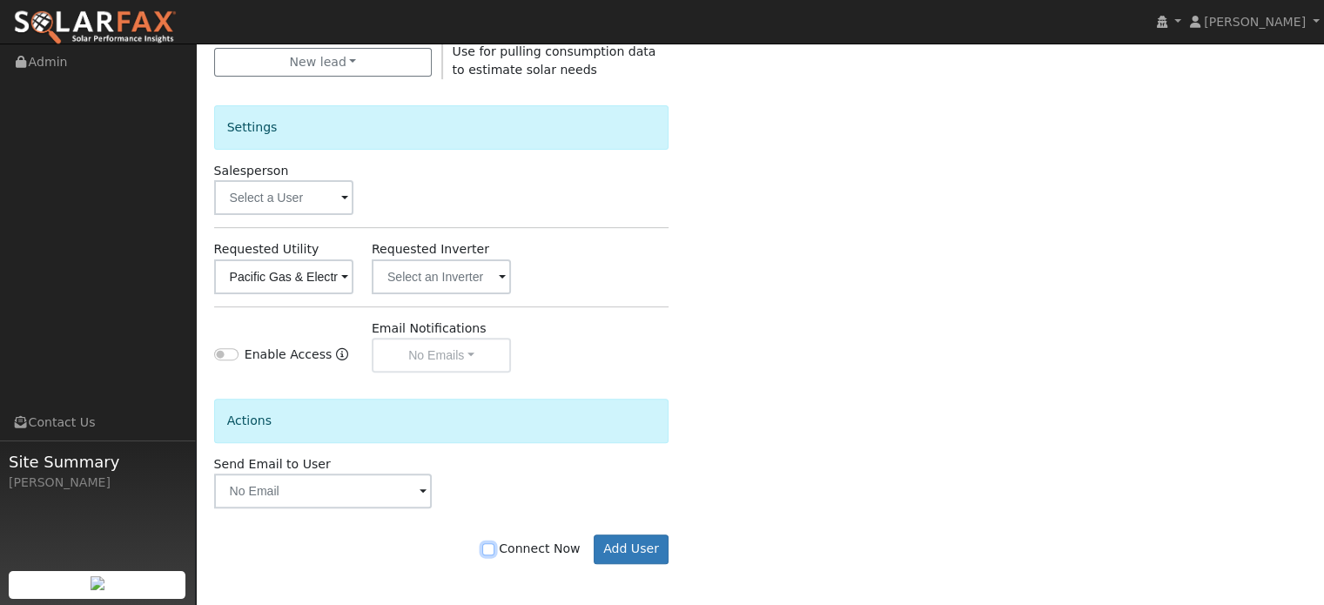
click at [494, 548] on input "Connect Now" at bounding box center [488, 549] width 12 height 12
checkbox input "true"
click at [623, 544] on button "Add User" at bounding box center [632, 549] width 76 height 30
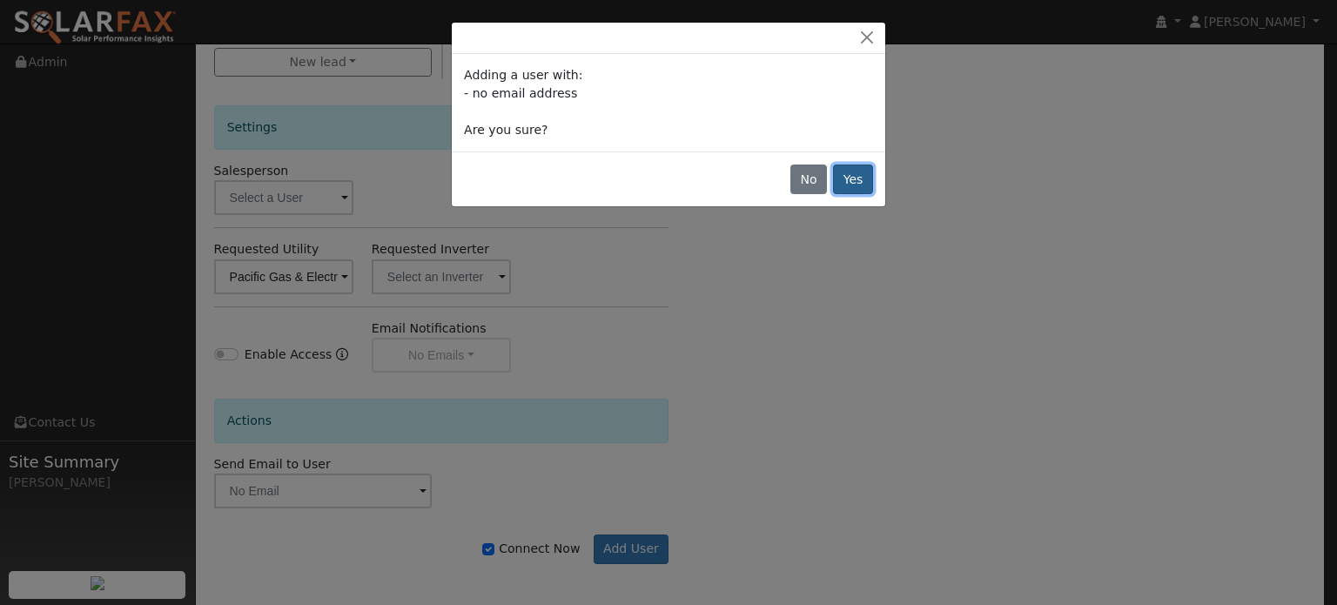
click at [856, 180] on button "Yes" at bounding box center [853, 179] width 40 height 30
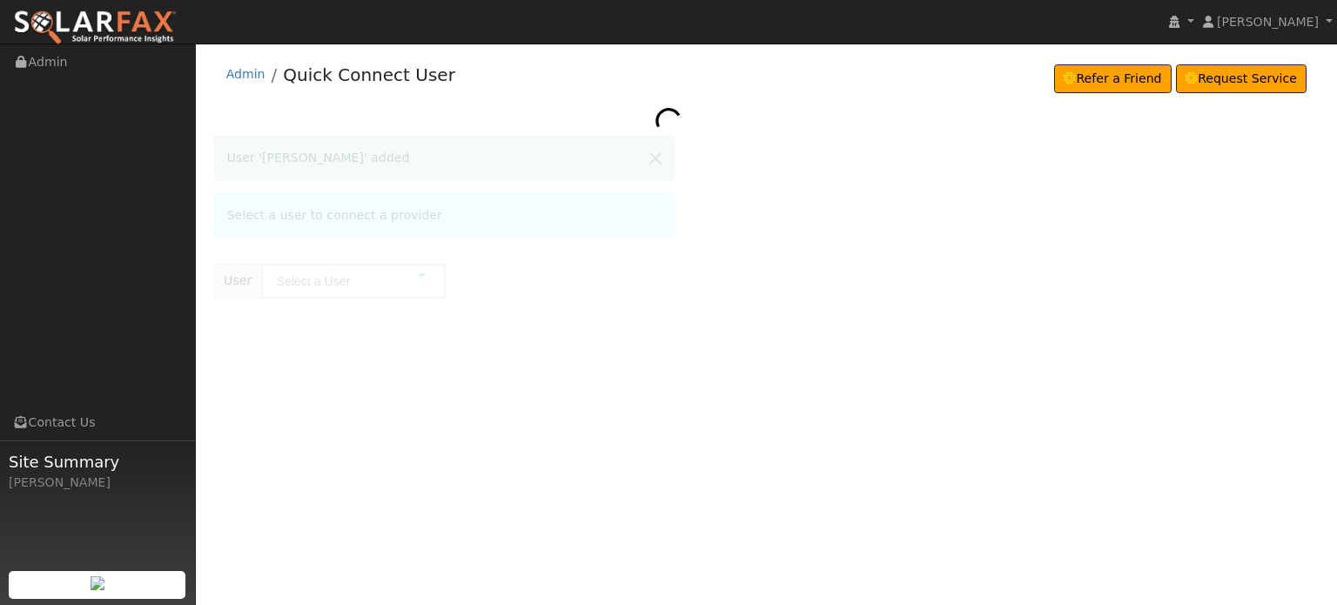
type input "[PERSON_NAME]"
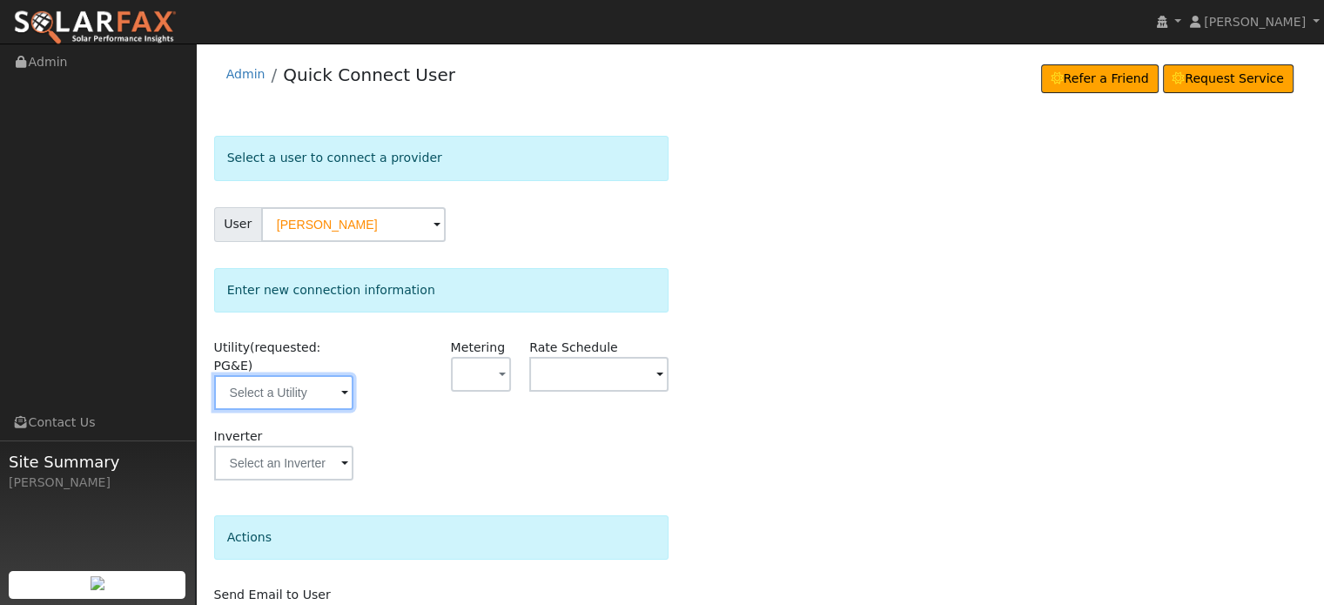
click at [265, 377] on input "text" at bounding box center [283, 392] width 139 height 35
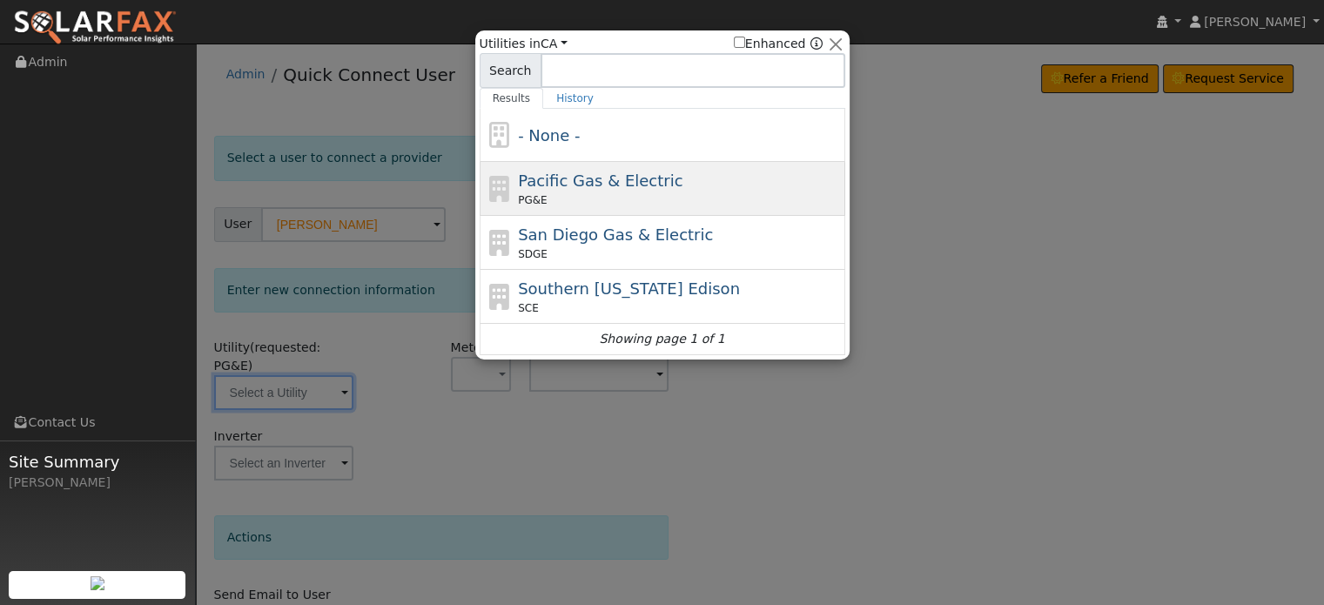
click at [544, 180] on span "Pacific Gas & Electric" at bounding box center [600, 180] width 164 height 18
type input "PG&E"
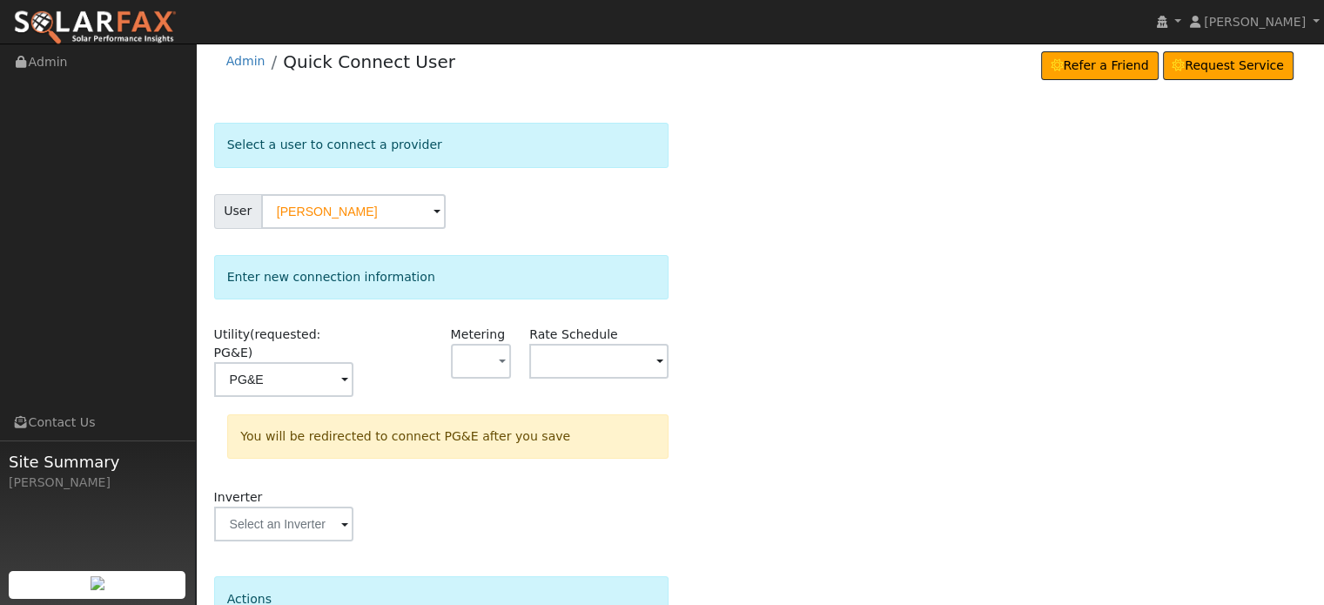
scroll to position [161, 0]
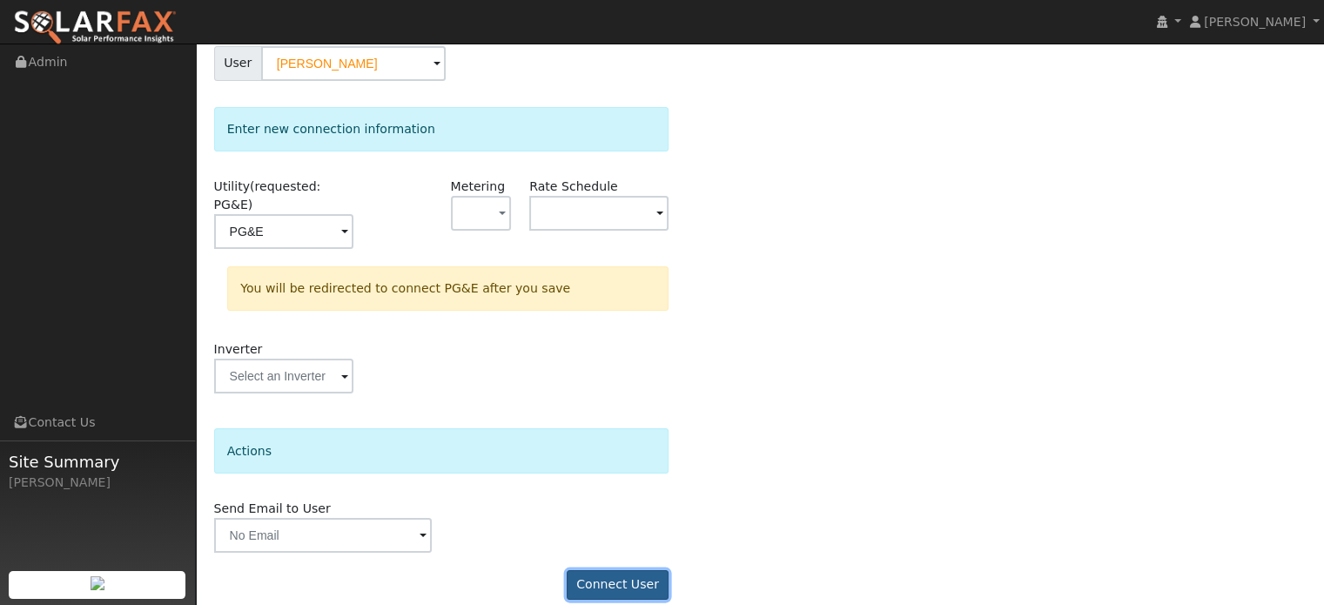
click at [621, 570] on button "Connect User" at bounding box center [618, 585] width 103 height 30
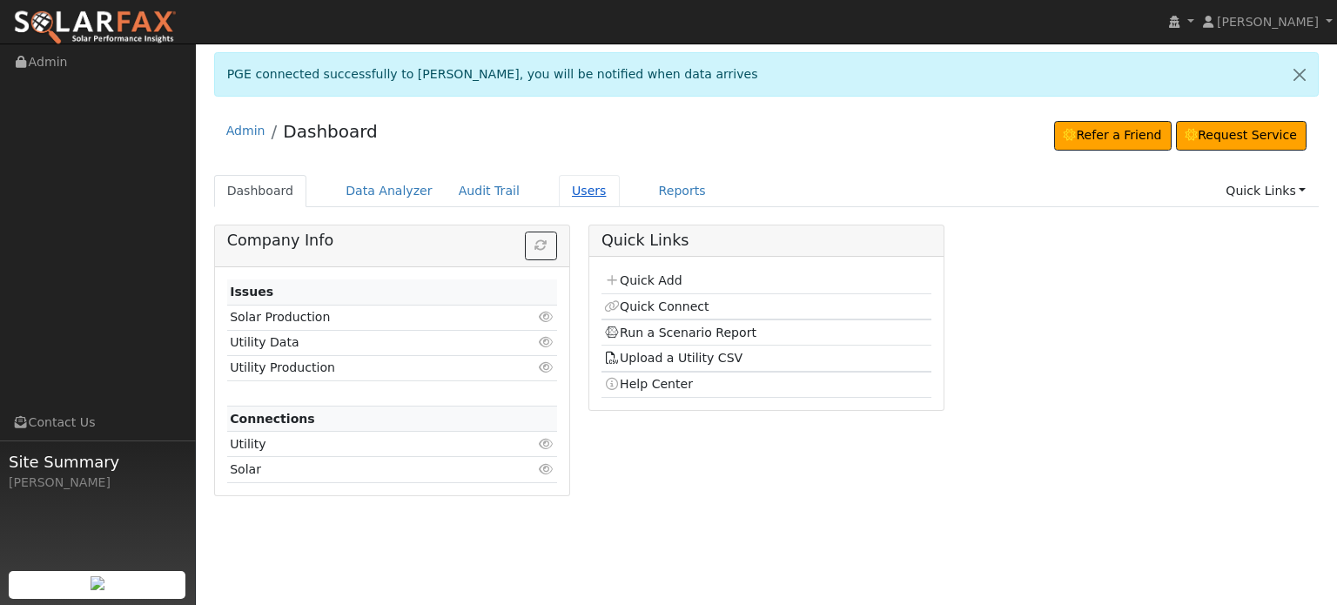
click at [567, 187] on link "Users" at bounding box center [589, 191] width 61 height 32
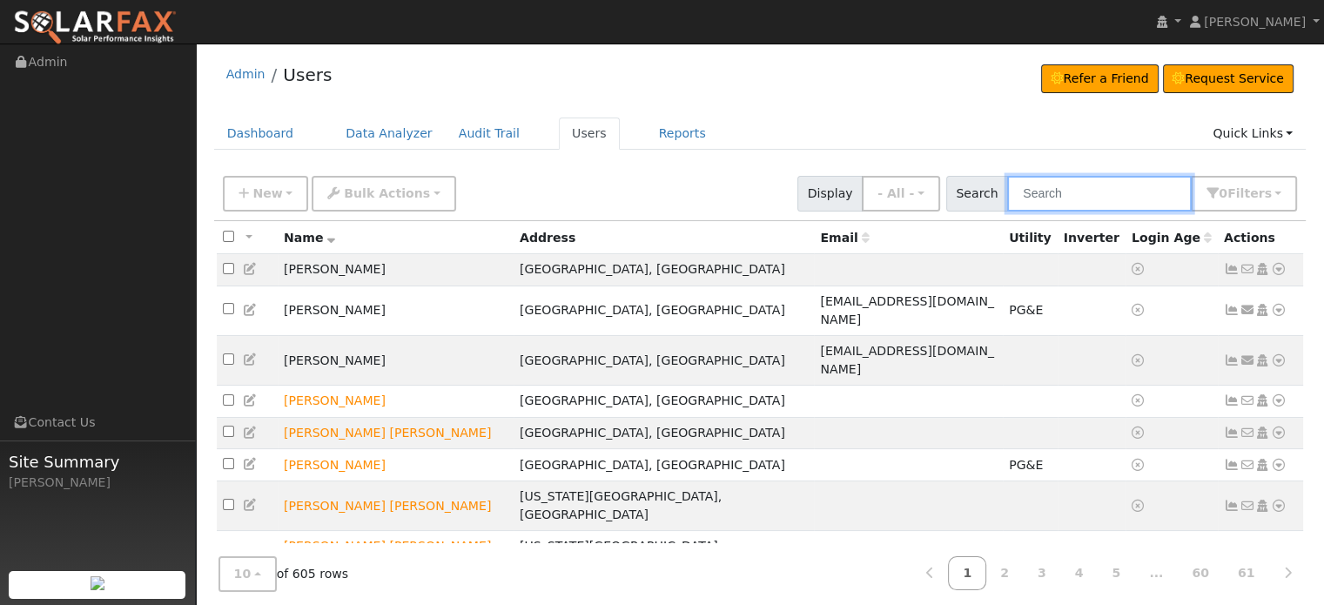
click at [1082, 196] on input "text" at bounding box center [1099, 194] width 185 height 36
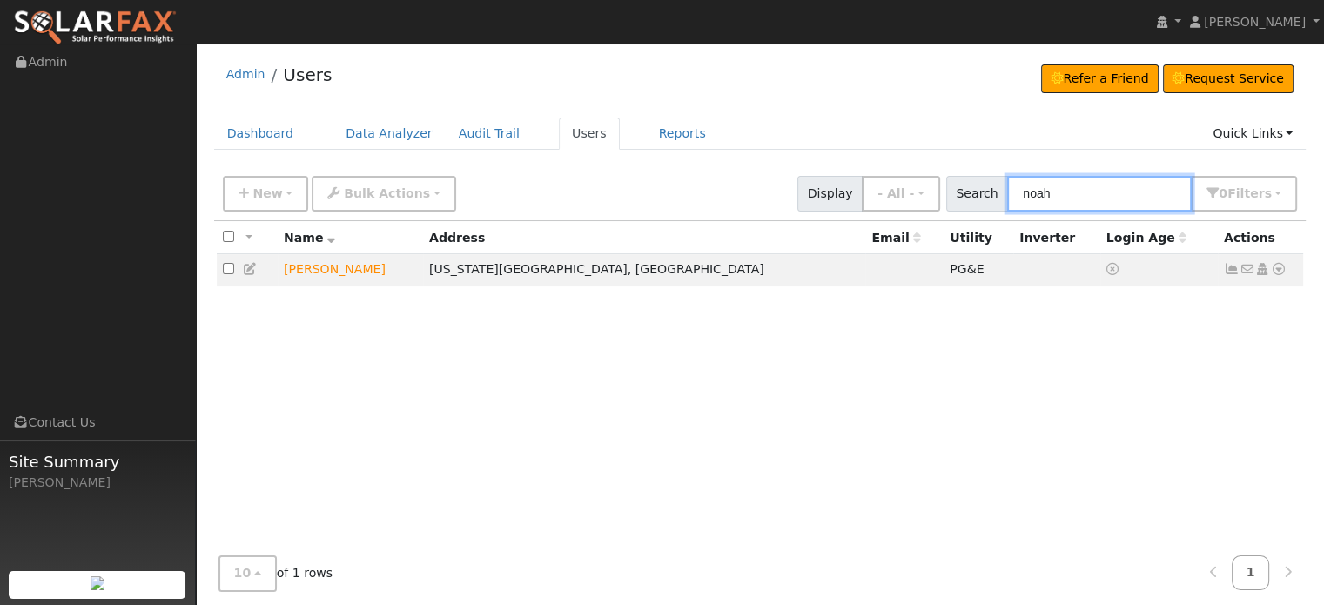
type input "noah"
click at [1236, 272] on icon at bounding box center [1232, 269] width 16 height 12
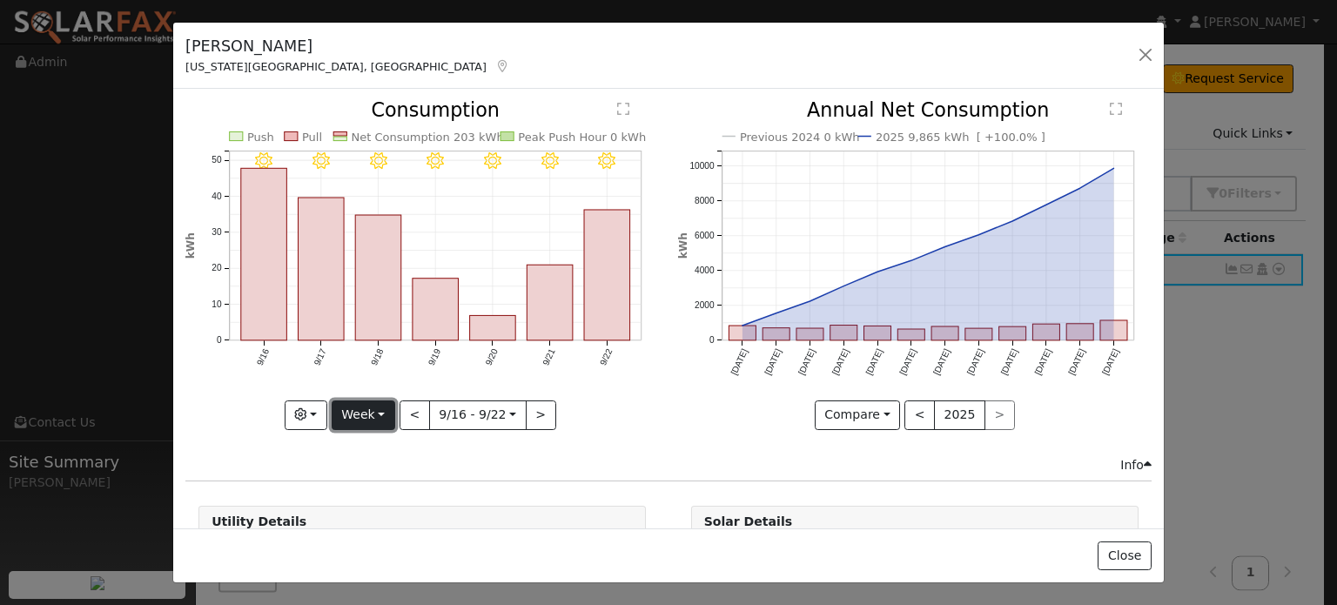
click at [382, 406] on button "Week" at bounding box center [364, 415] width 64 height 30
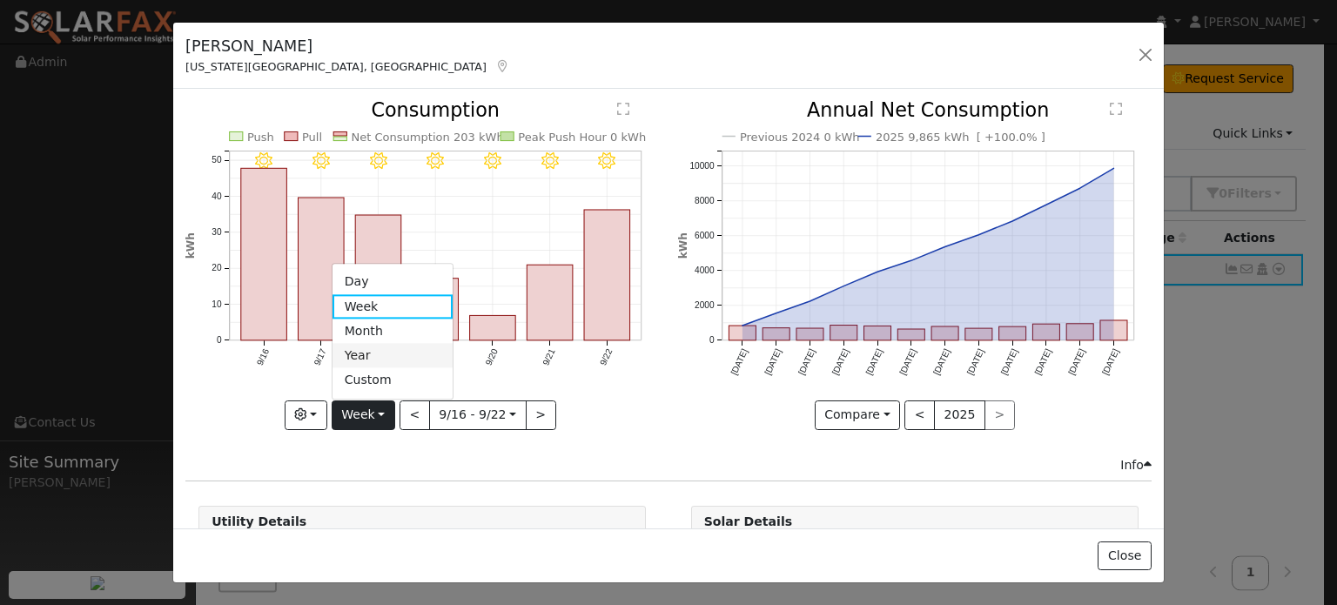
click at [362, 351] on link "Year" at bounding box center [392, 356] width 121 height 24
type input "[DATE]"
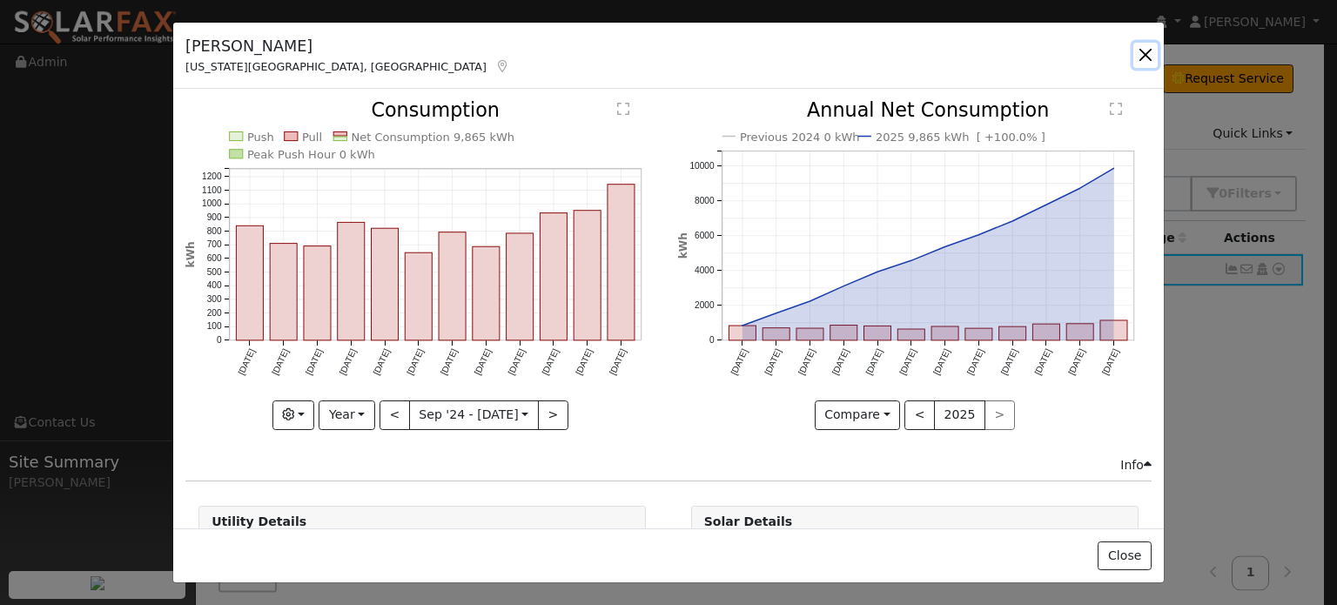
click at [1147, 61] on button "button" at bounding box center [1145, 55] width 24 height 24
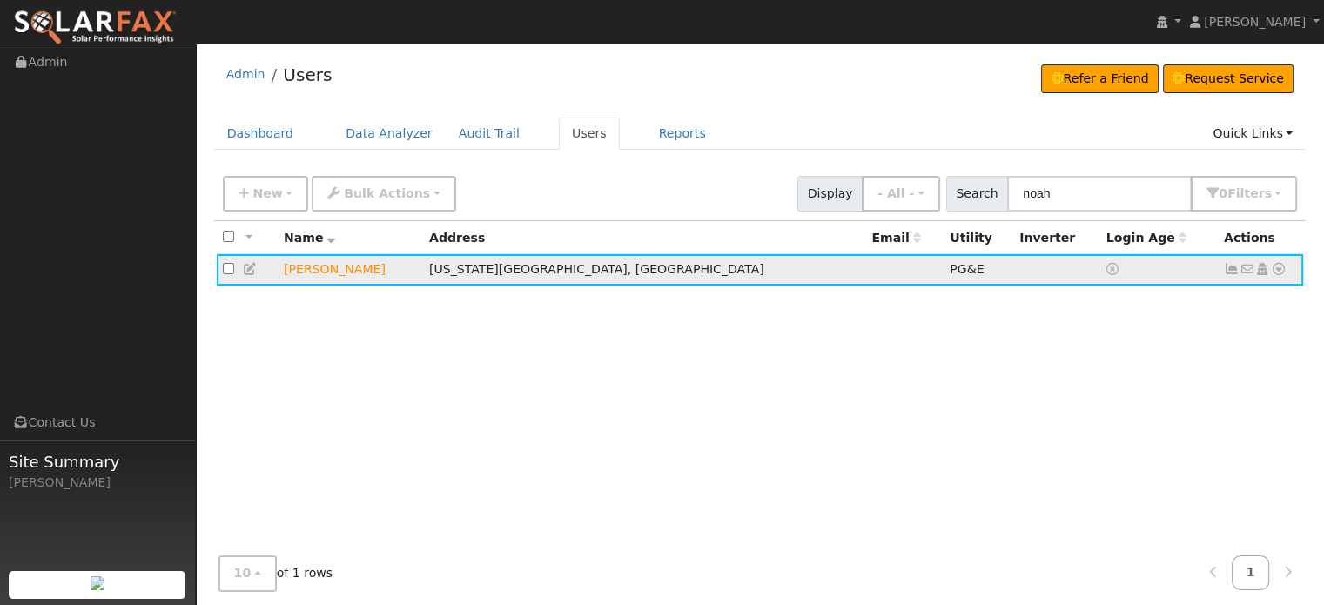
click at [1271, 268] on icon at bounding box center [1279, 269] width 16 height 12
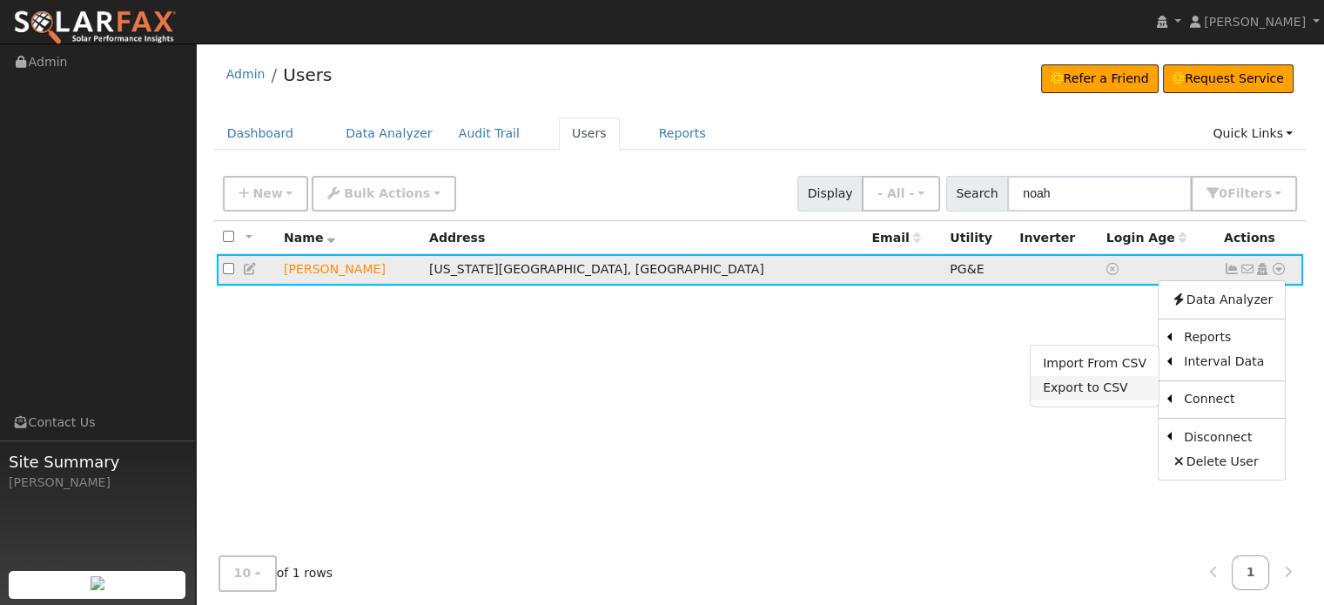
click at [1071, 393] on link "Export to CSV" at bounding box center [1094, 388] width 128 height 24
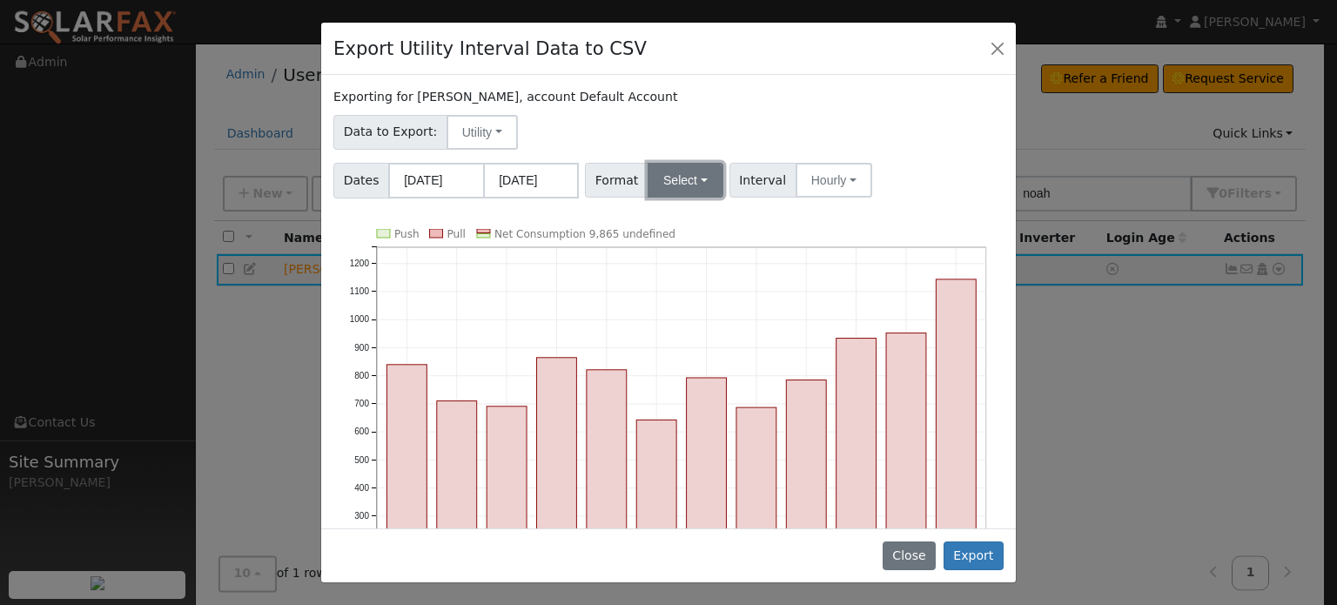
click at [696, 178] on button "Select" at bounding box center [686, 180] width 76 height 35
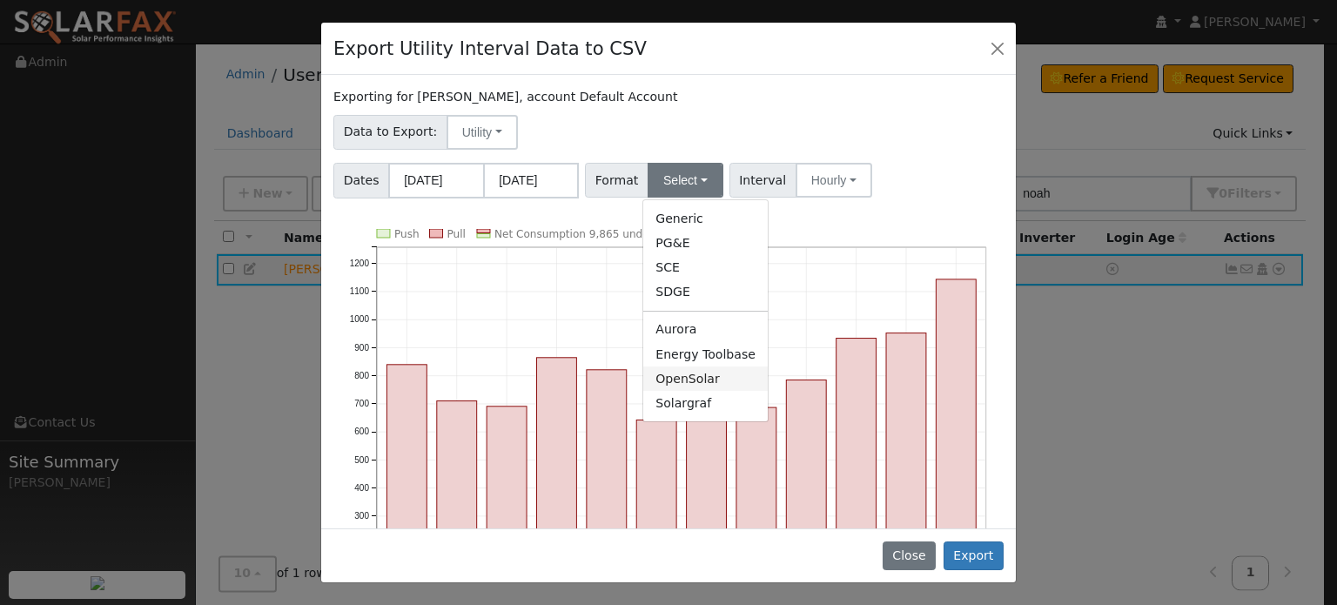
click at [667, 377] on link "OpenSolar" at bounding box center [705, 378] width 124 height 24
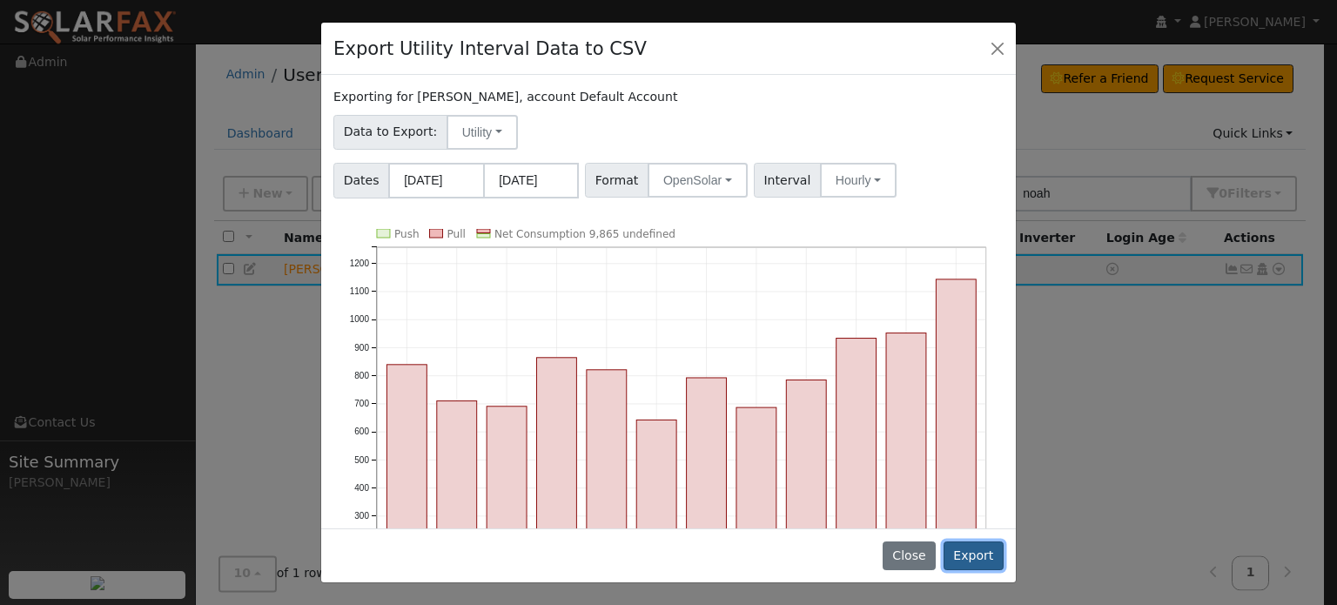
click at [981, 555] on button "Export" at bounding box center [973, 556] width 60 height 30
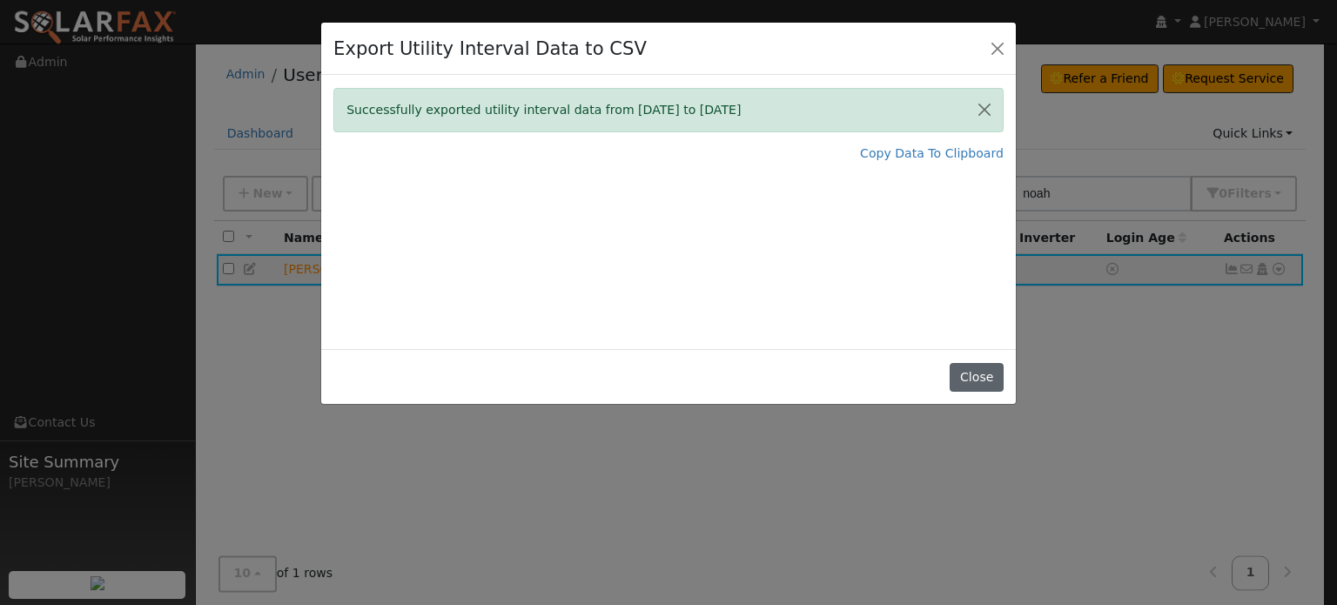
click at [977, 375] on button "Close" at bounding box center [976, 378] width 53 height 30
